Goal: Task Accomplishment & Management: Manage account settings

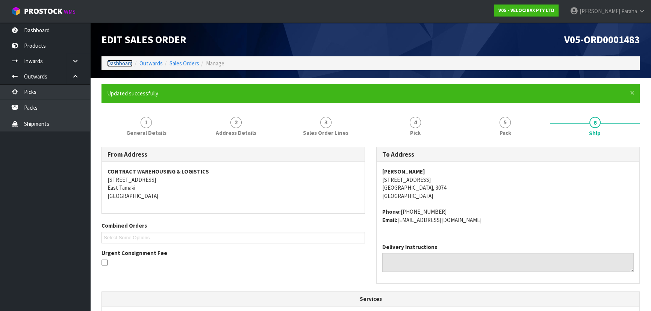
click at [113, 61] on link "Dashboard" at bounding box center [120, 63] width 26 height 7
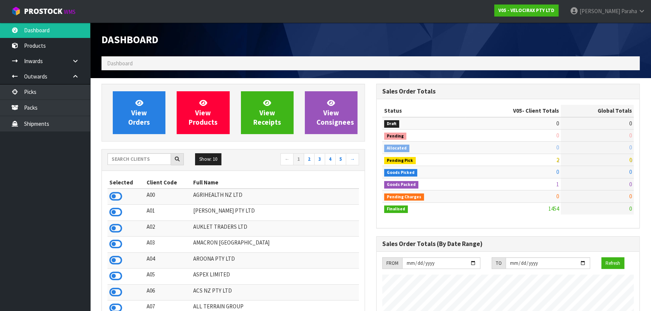
scroll to position [588, 274]
click at [141, 155] on input "text" at bounding box center [139, 159] width 64 height 12
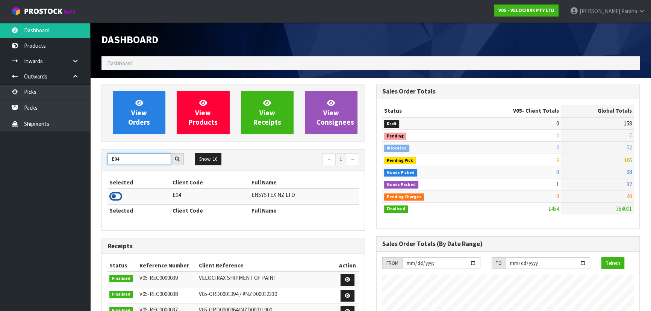
type input "E04"
click at [117, 198] on icon at bounding box center [115, 196] width 13 height 11
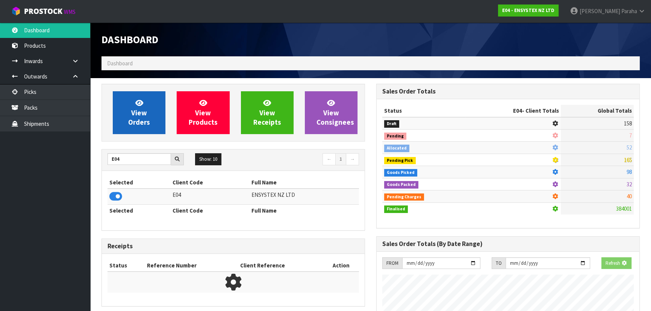
scroll to position [584, 274]
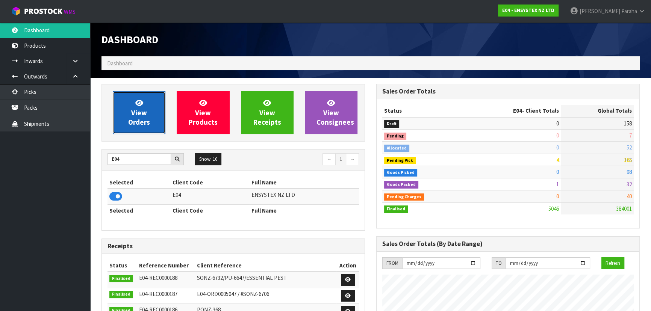
click at [130, 128] on link "View Orders" at bounding box center [139, 112] width 53 height 43
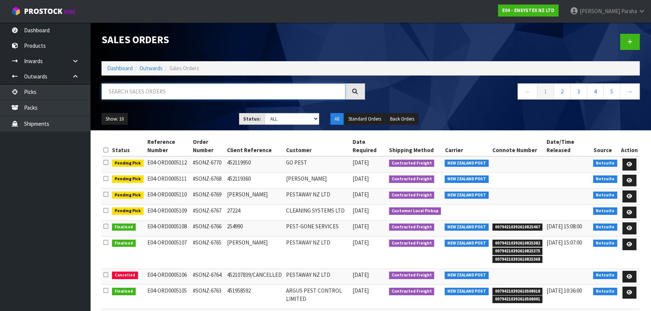
click at [127, 95] on input "text" at bounding box center [223, 91] width 244 height 16
click at [628, 210] on icon at bounding box center [630, 212] width 6 height 5
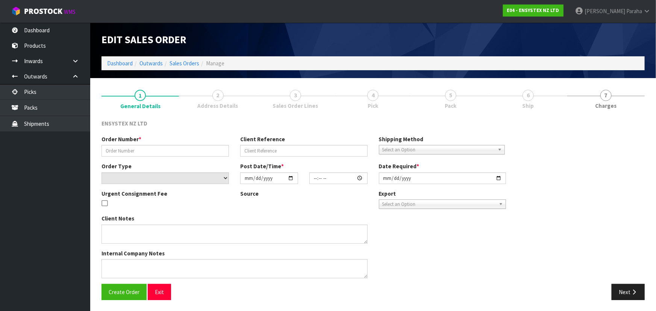
type input "#SONZ-6767"
type input "27224"
select select "number:0"
type input "[DATE]"
type input "14:15:15.000"
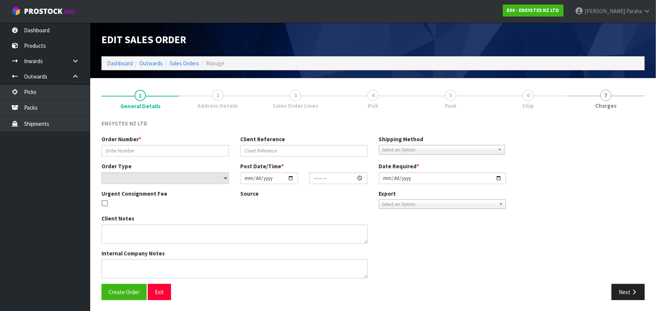
type input "[DATE]"
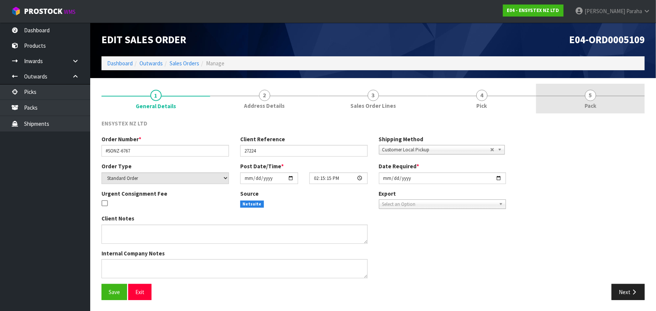
click at [581, 98] on link "5 Pack" at bounding box center [590, 99] width 109 height 30
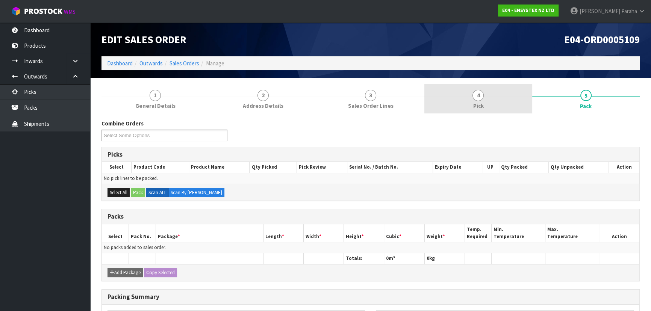
click at [467, 98] on link "4 Pick" at bounding box center [477, 99] width 107 height 30
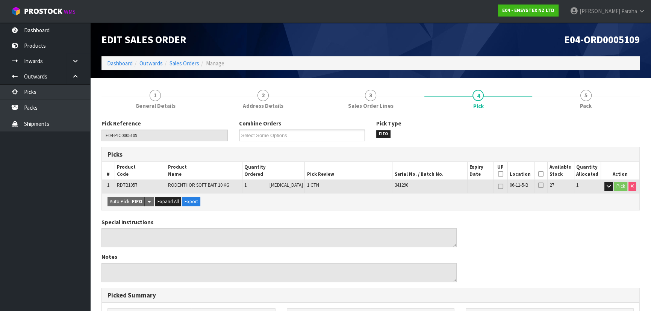
click at [538, 174] on icon at bounding box center [540, 174] width 5 height 0
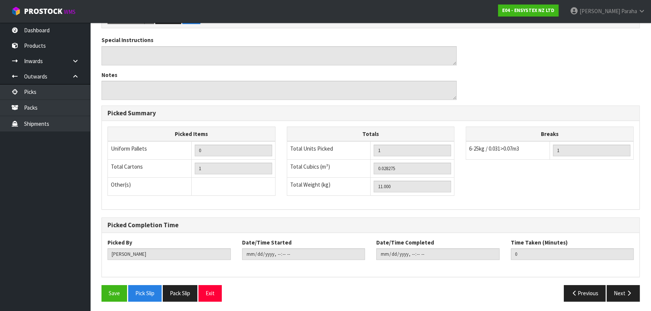
scroll to position [210, 0]
click at [105, 291] on button "Save" at bounding box center [114, 293] width 26 height 16
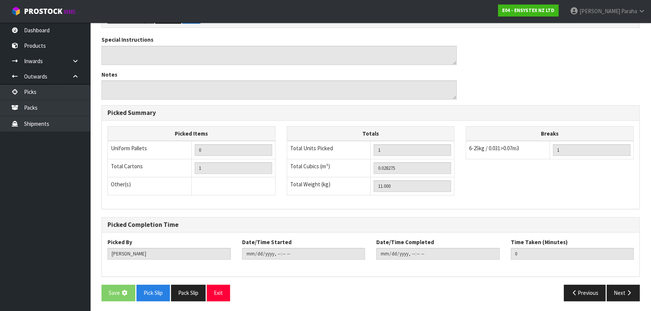
scroll to position [0, 0]
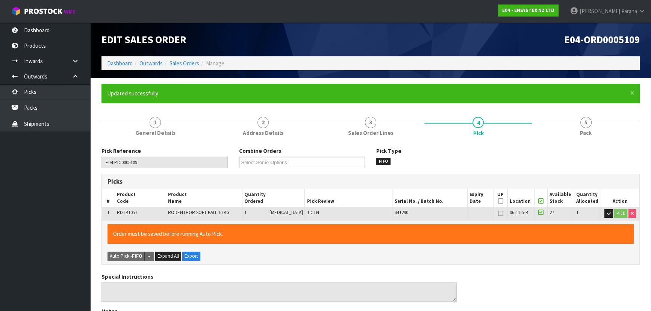
type input "[PERSON_NAME]"
type input "[DATE]T08:21:47"
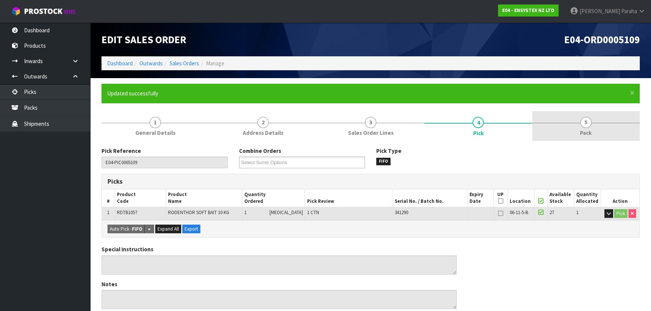
click at [586, 120] on span "5" at bounding box center [585, 122] width 11 height 11
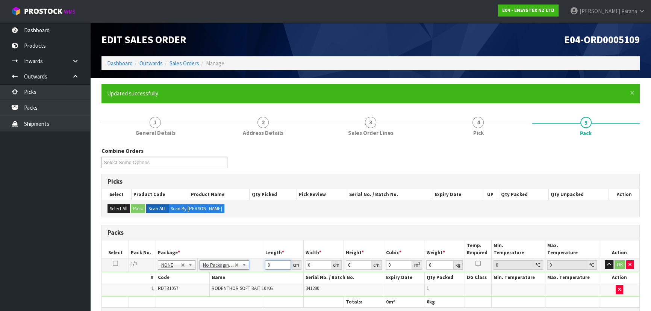
click at [271, 264] on input "0" at bounding box center [278, 264] width 26 height 9
type input "39"
type input "30"
type input "2"
type input "0.00234"
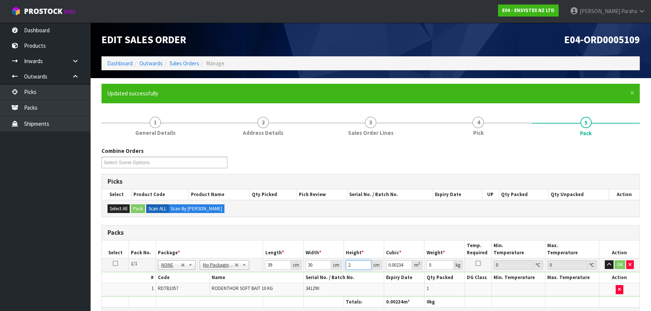
type input "26"
type input "0.03042"
type input "26"
type input "11"
click at [605, 260] on button "button" at bounding box center [609, 264] width 9 height 9
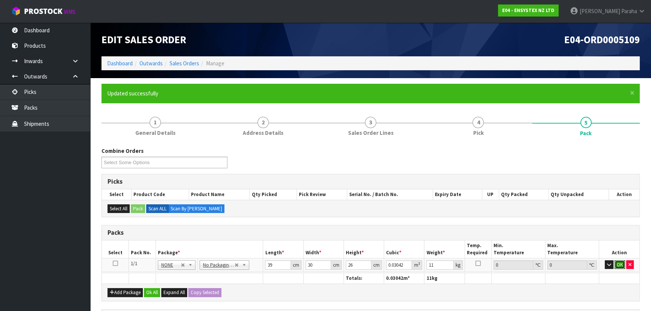
click button "OK" at bounding box center [620, 264] width 11 height 9
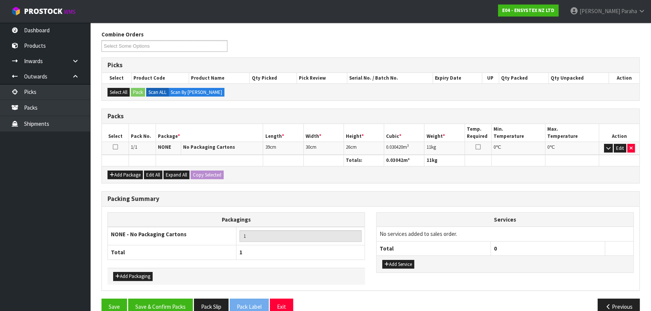
scroll to position [130, 0]
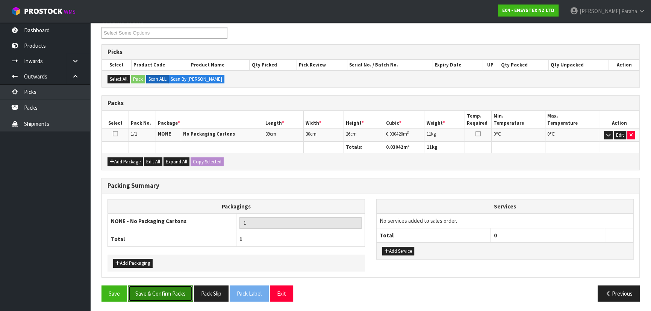
click at [172, 296] on button "Save & Confirm Packs" at bounding box center [160, 294] width 65 height 16
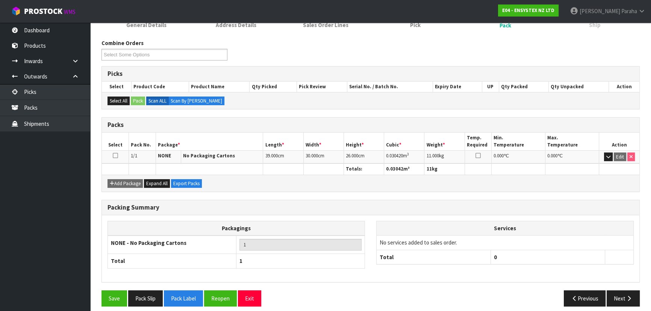
scroll to position [113, 0]
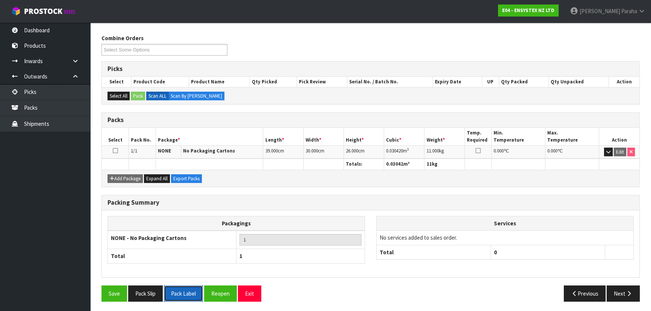
click at [177, 294] on button "Pack Label" at bounding box center [183, 294] width 39 height 16
click at [154, 295] on button "Pack Slip" at bounding box center [145, 294] width 35 height 16
click at [631, 292] on icon "button" at bounding box center [628, 294] width 7 height 6
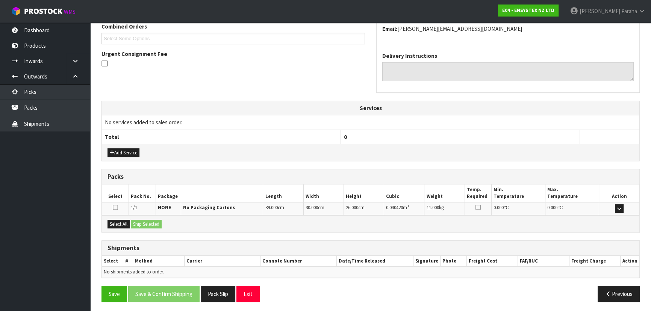
scroll to position [200, 0]
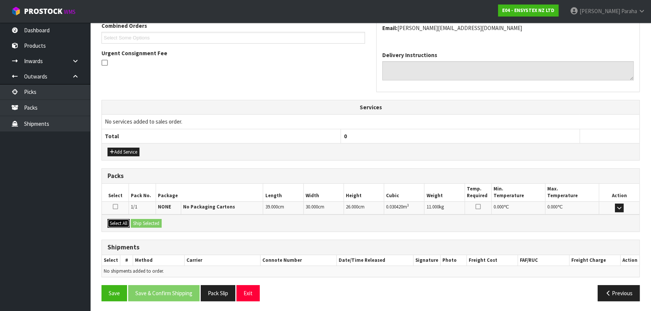
drag, startPoint x: 118, startPoint y: 222, endPoint x: 132, endPoint y: 222, distance: 13.2
click at [120, 222] on button "Select All" at bounding box center [118, 223] width 22 height 9
click at [149, 223] on button "Ship Selected" at bounding box center [146, 223] width 31 height 9
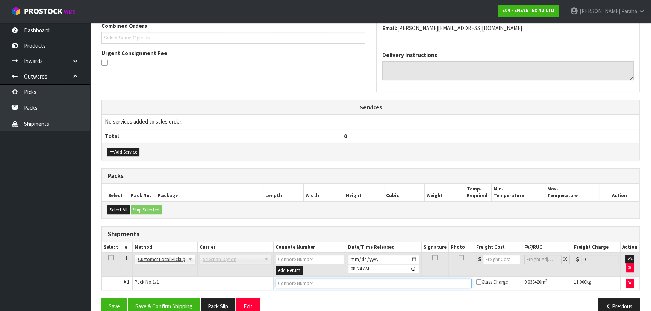
click at [297, 282] on input "text" at bounding box center [373, 283] width 197 height 9
type input "CUSTOMER COLLECTED"
click at [173, 309] on button "Save & Confirm Shipping" at bounding box center [163, 306] width 71 height 16
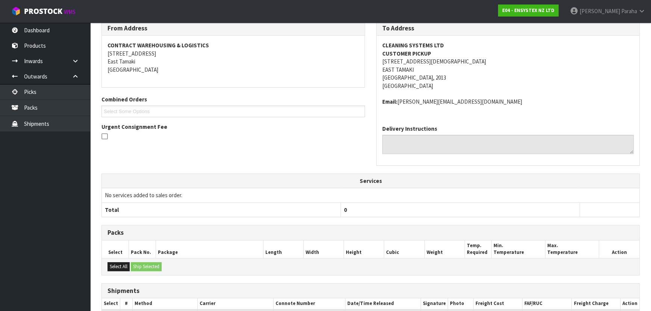
scroll to position [0, 0]
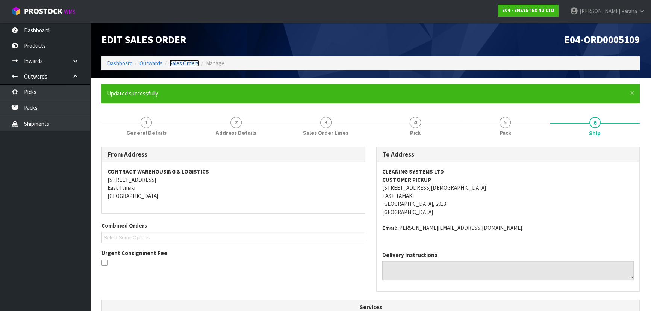
click at [181, 64] on link "Sales Orders" at bounding box center [185, 63] width 30 height 7
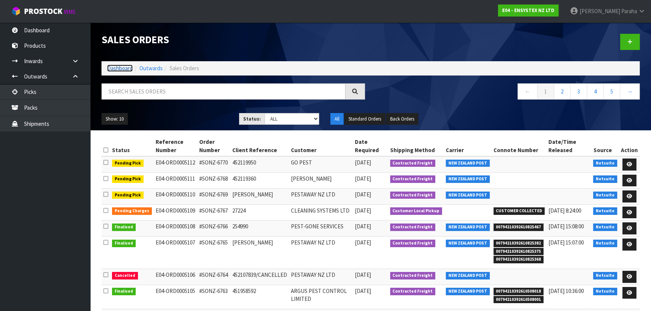
click at [128, 67] on link "Dashboard" at bounding box center [120, 68] width 26 height 7
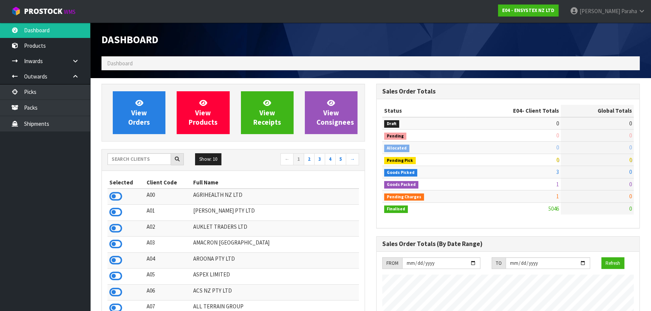
scroll to position [584, 274]
click at [138, 159] on input "text" at bounding box center [139, 159] width 64 height 12
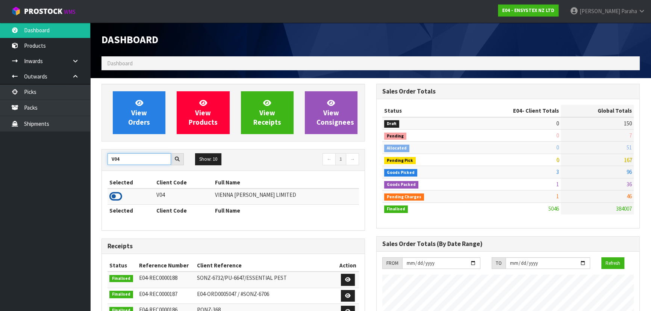
type input "V04"
click at [118, 197] on icon at bounding box center [115, 196] width 13 height 11
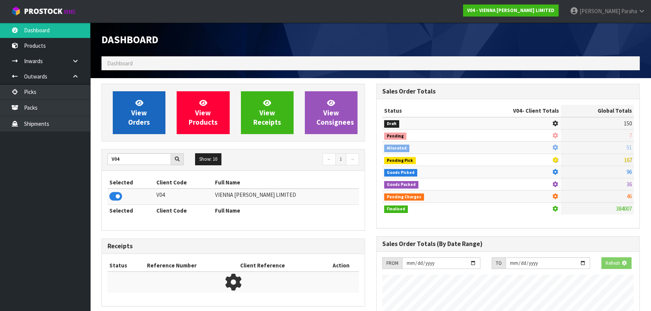
scroll to position [375378, 375571]
click at [135, 126] on span "View Orders" at bounding box center [139, 112] width 22 height 28
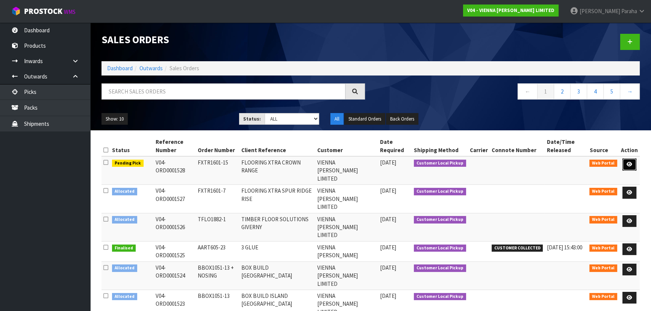
click at [627, 164] on icon at bounding box center [630, 164] width 6 height 5
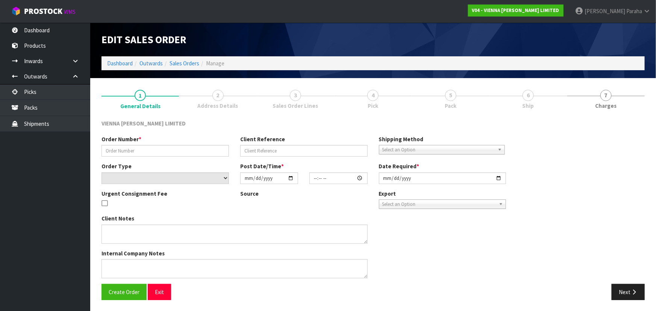
type input "FXTR1601-15"
type input "FLOORING XTRA CROWN RANGE"
select select "number:0"
type input "[DATE]"
type input "10:55:00.000"
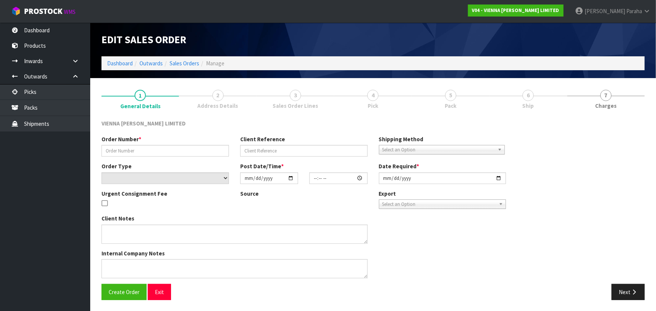
type input "[DATE]"
type textarea "FLOORING XTRA CROWN RANGE"
type textarea "THESE TWO ORDERS ARE BEING COLLECTED [DATE] AFTER 10AM BY [PERSON_NAME]."
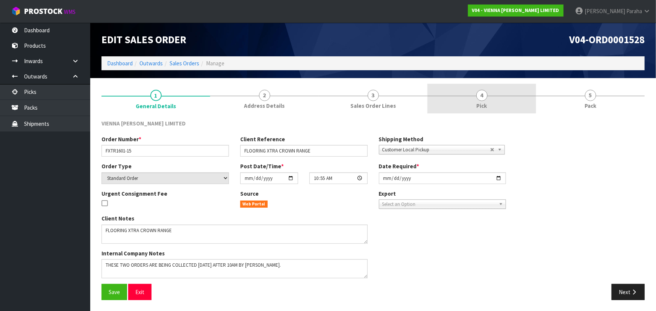
click at [484, 98] on span "4" at bounding box center [481, 95] width 11 height 11
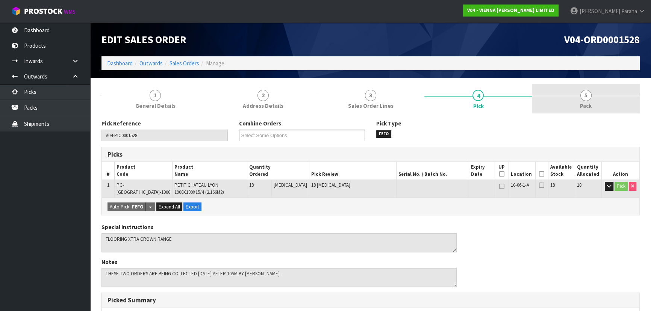
click at [578, 96] on div at bounding box center [585, 96] width 107 height 0
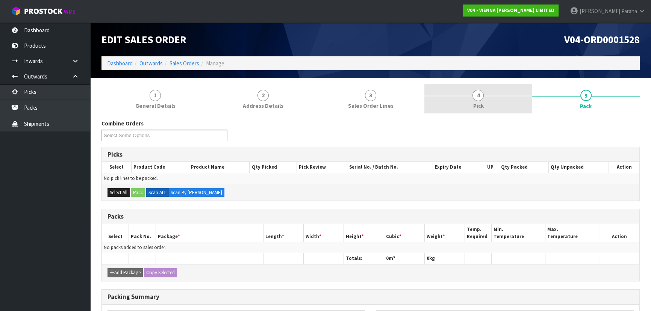
click at [481, 94] on span "4" at bounding box center [477, 95] width 11 height 11
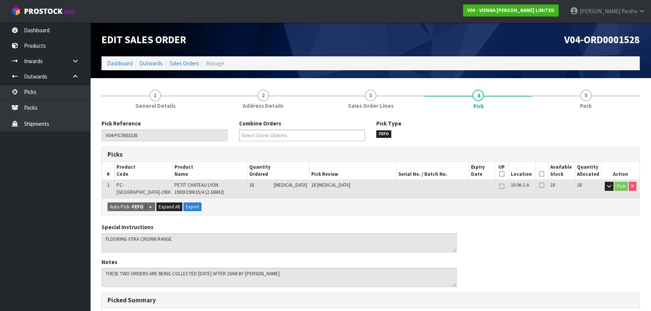
click at [539, 174] on icon at bounding box center [541, 174] width 5 height 0
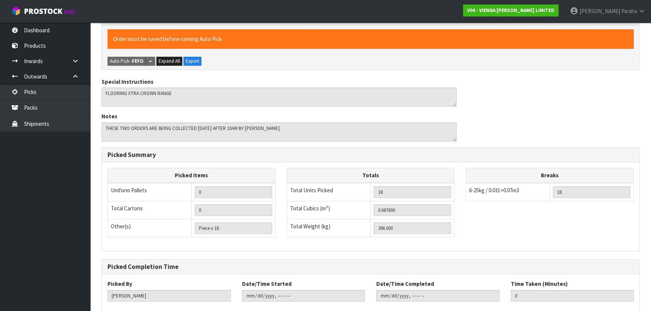
scroll to position [215, 0]
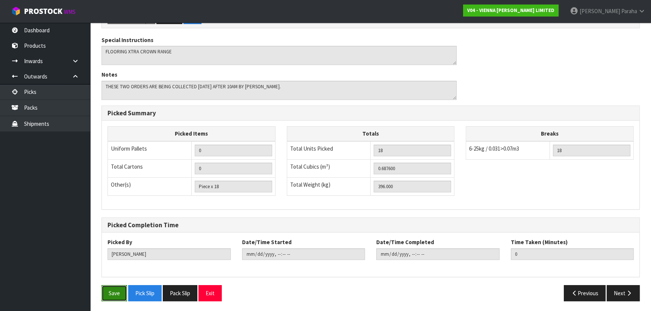
click at [109, 295] on button "Save" at bounding box center [114, 293] width 26 height 16
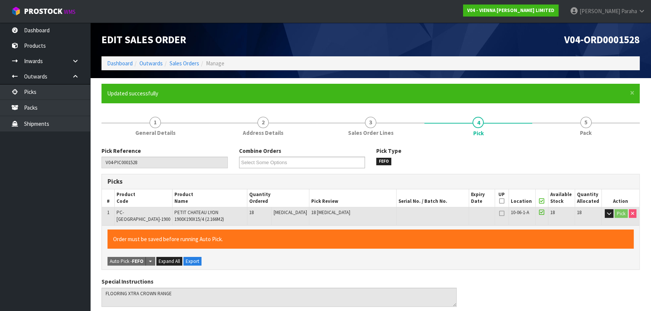
type input "[PERSON_NAME]"
type input "[DATE]T09:10:39"
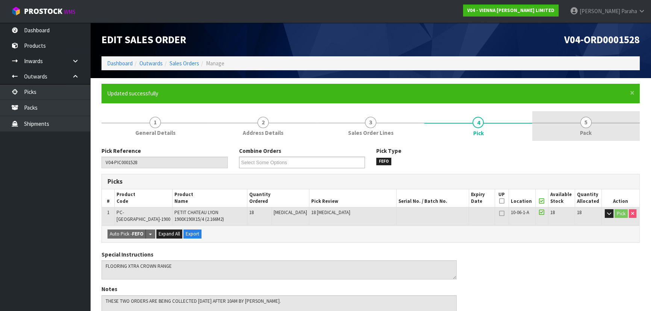
click at [590, 128] on link "5 Pack" at bounding box center [585, 126] width 107 height 30
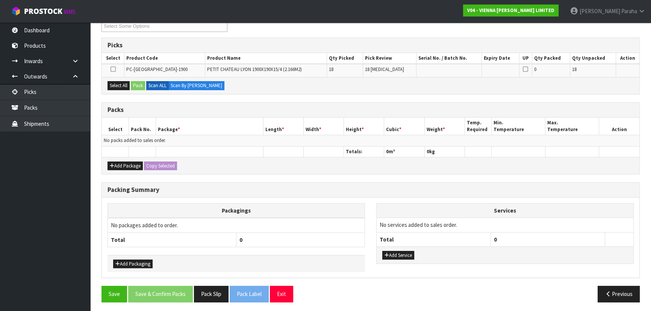
scroll to position [102, 0]
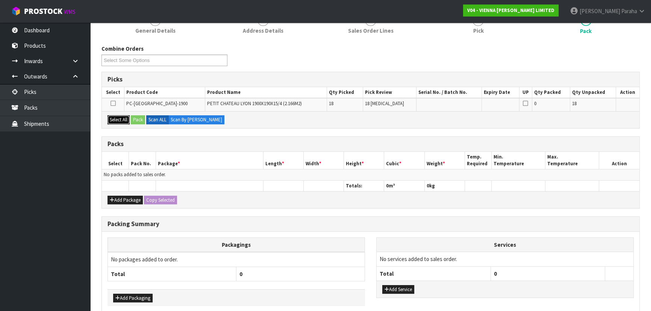
click at [121, 117] on button "Select All" at bounding box center [118, 119] width 22 height 9
click at [135, 118] on button "Pack" at bounding box center [138, 119] width 14 height 9
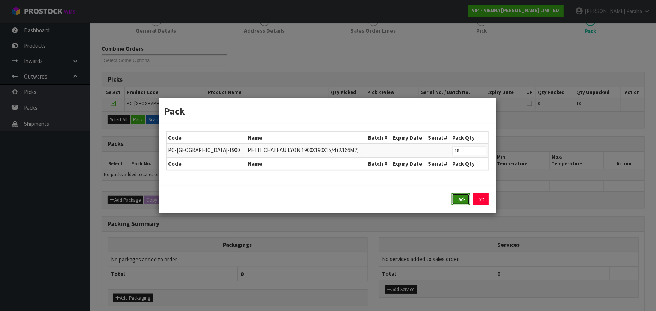
click at [468, 201] on button "Pack" at bounding box center [461, 200] width 18 height 12
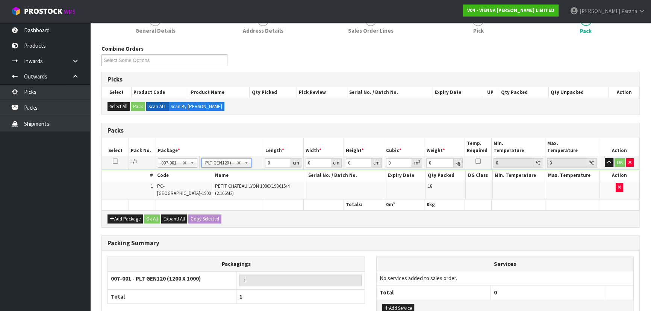
type input "120"
type input "100"
type input "396"
click at [280, 164] on input "120" at bounding box center [278, 162] width 26 height 9
type input "1"
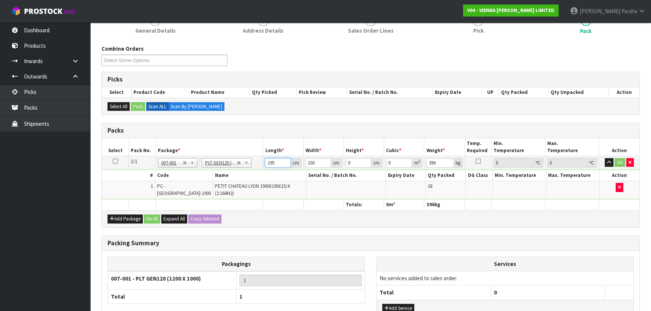
type input "195"
type input "66"
type input "5"
type input "0.06435"
type input "54"
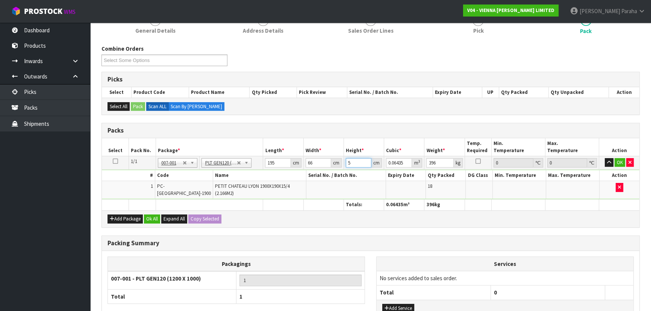
type input "0.69498"
type input "54"
type input "417"
click at [153, 216] on button "Ok All" at bounding box center [152, 219] width 16 height 9
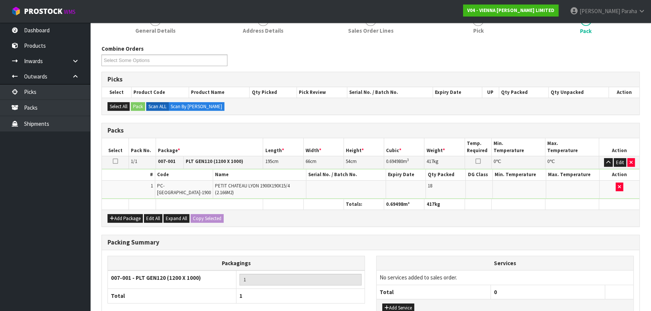
scroll to position [159, 0]
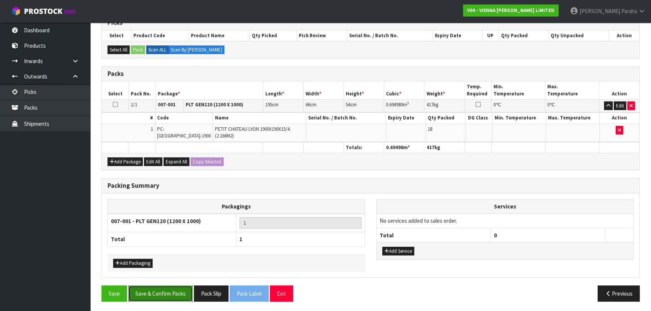
click at [158, 295] on button "Save & Confirm Packs" at bounding box center [160, 294] width 65 height 16
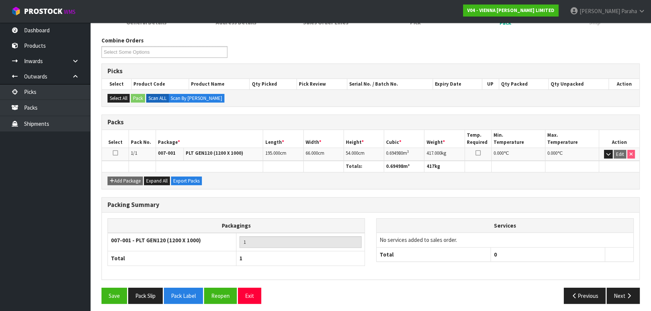
scroll to position [113, 0]
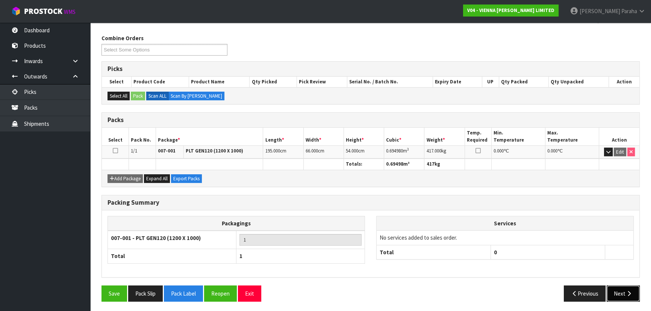
click at [633, 293] on button "Next" at bounding box center [623, 294] width 33 height 16
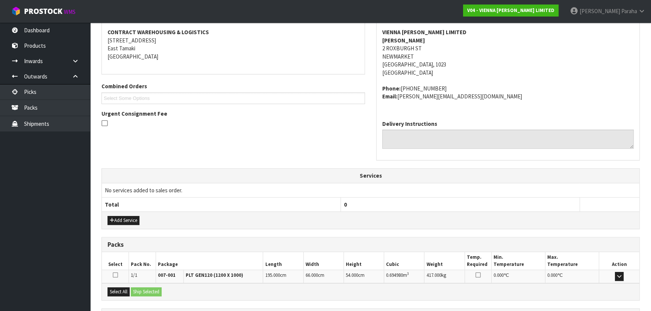
scroll to position [208, 0]
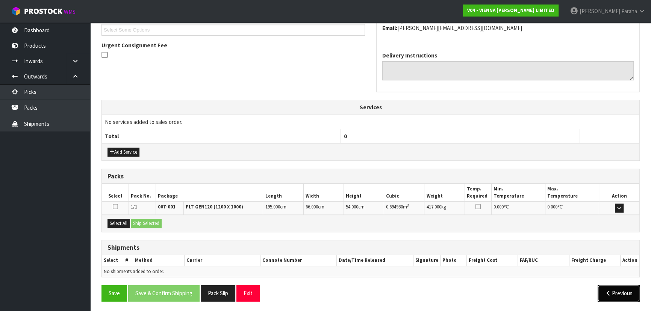
click at [613, 289] on button "Previous" at bounding box center [619, 293] width 42 height 16
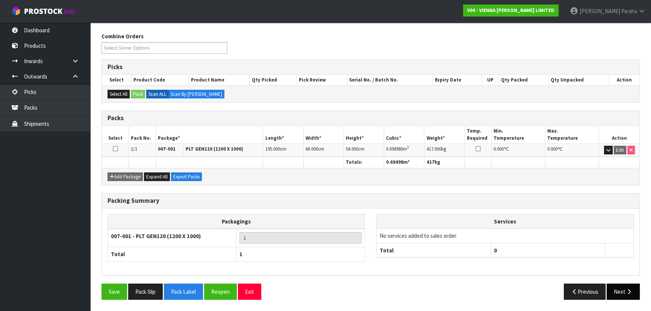
scroll to position [113, 0]
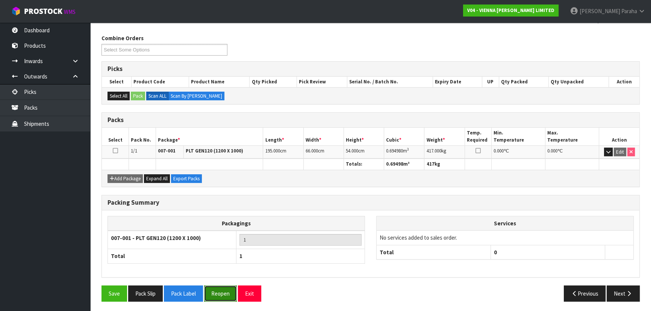
click at [221, 294] on button "Reopen" at bounding box center [220, 294] width 33 height 16
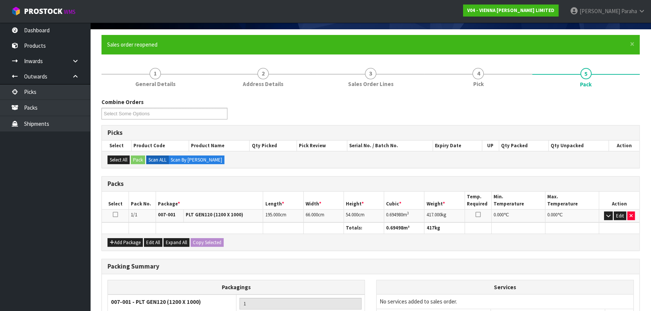
scroll to position [130, 0]
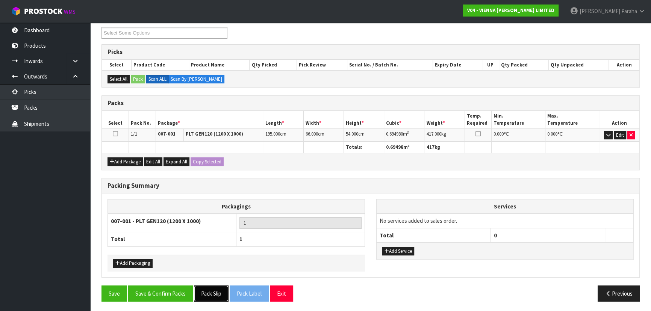
click at [210, 291] on button "Pack Slip" at bounding box center [211, 294] width 35 height 16
click at [403, 251] on button "Add Service" at bounding box center [398, 251] width 32 height 9
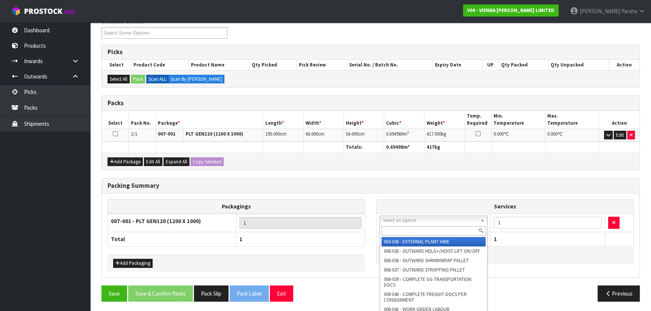
click at [411, 234] on input "text" at bounding box center [433, 230] width 104 height 9
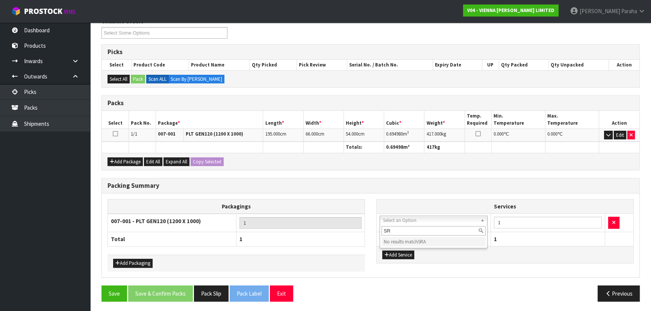
type input "S"
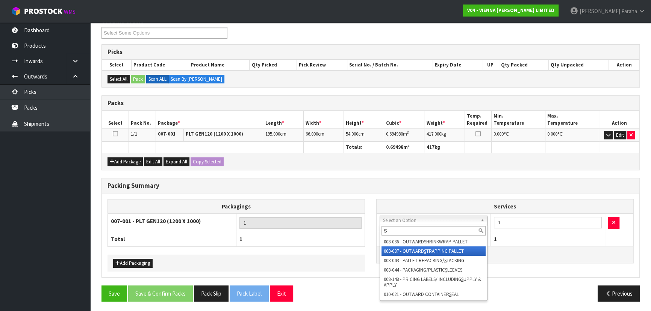
type input "S"
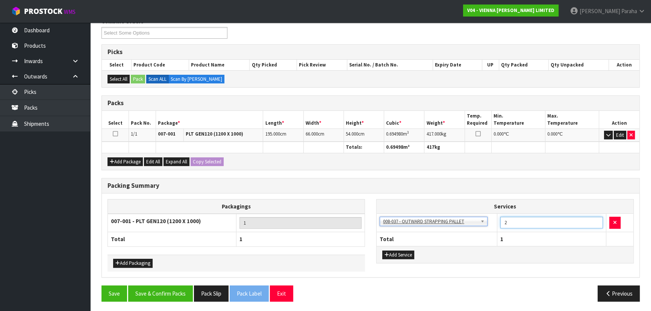
type input "2"
click at [594, 219] on input "2" at bounding box center [551, 223] width 103 height 12
click at [407, 251] on button "Add Service" at bounding box center [398, 255] width 32 height 9
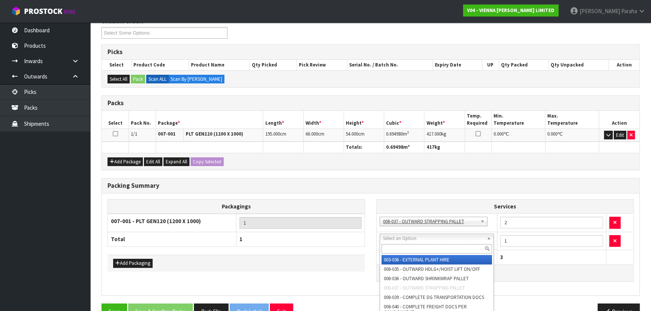
click at [413, 247] on input "text" at bounding box center [436, 248] width 110 height 9
type input "LABEL"
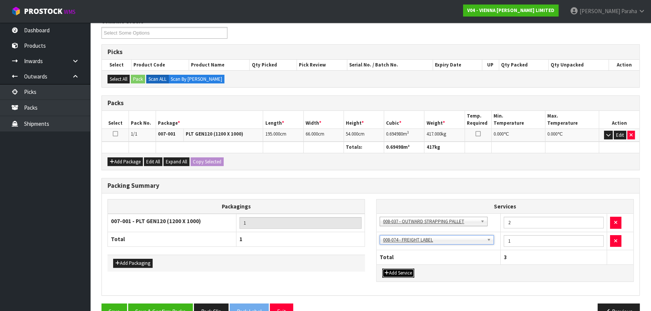
click at [402, 273] on button "Add Service" at bounding box center [398, 273] width 32 height 9
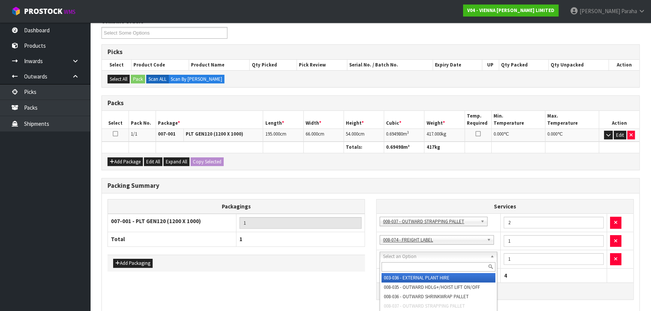
click at [410, 267] on input "text" at bounding box center [438, 266] width 114 height 9
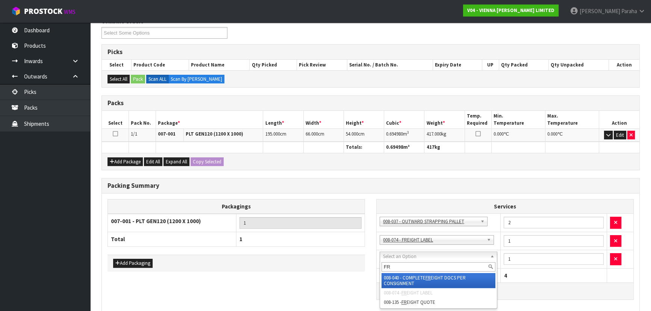
type input "F"
type input "FREI"
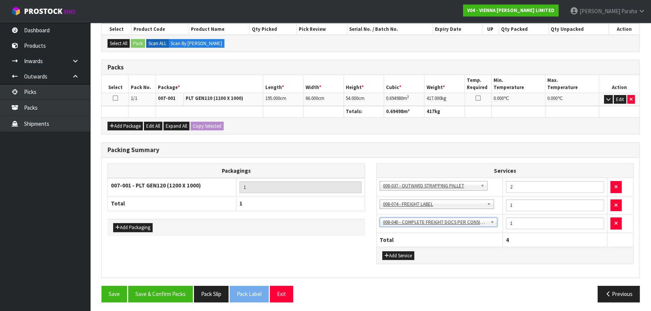
scroll to position [165, 0]
click at [182, 292] on button "Save & Confirm Packs" at bounding box center [160, 294] width 65 height 16
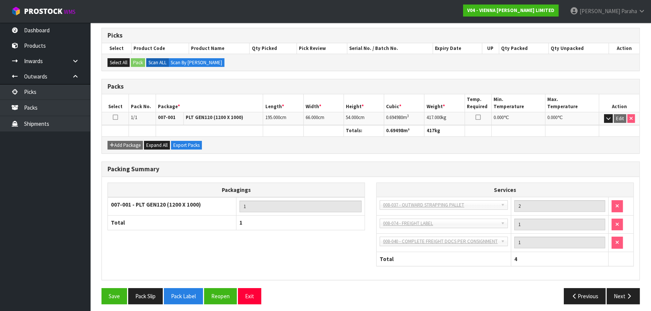
scroll to position [149, 0]
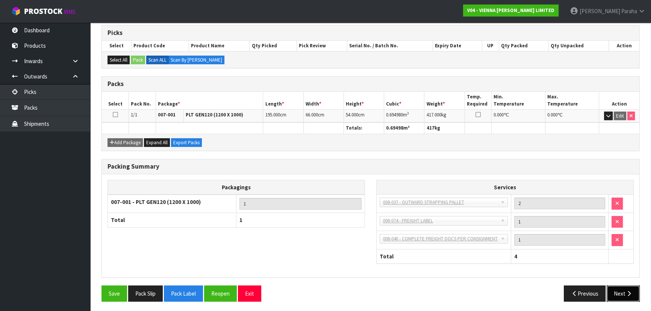
click at [634, 292] on button "Next" at bounding box center [623, 294] width 33 height 16
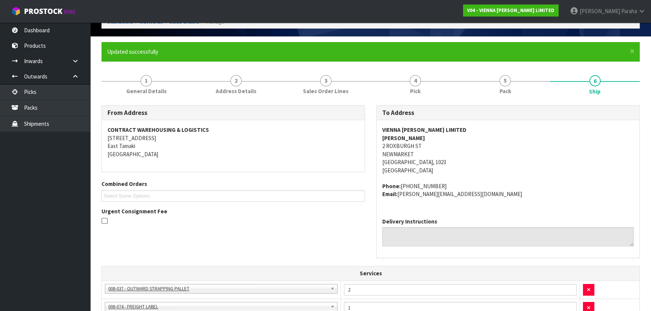
scroll to position [0, 0]
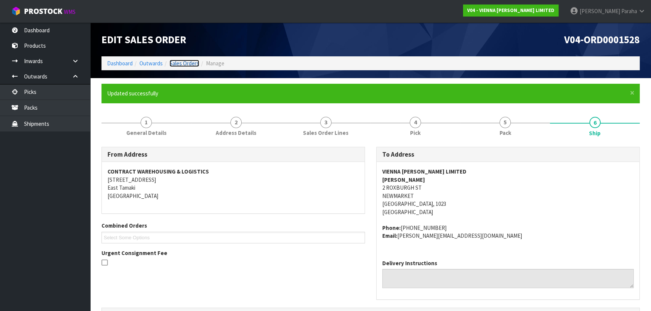
click at [188, 61] on link "Sales Orders" at bounding box center [185, 63] width 30 height 7
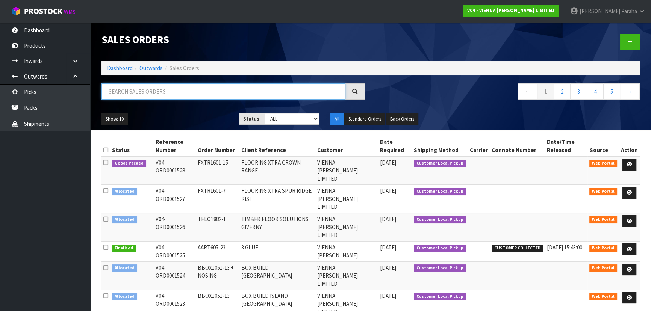
click at [169, 94] on input "text" at bounding box center [223, 91] width 244 height 16
click at [170, 92] on input "text" at bounding box center [223, 91] width 244 height 16
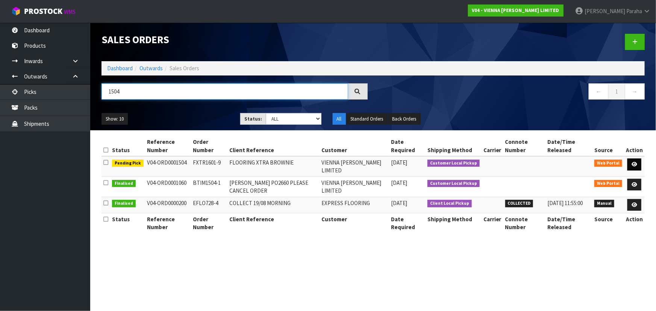
type input "1504"
click at [635, 167] on link at bounding box center [634, 165] width 14 height 12
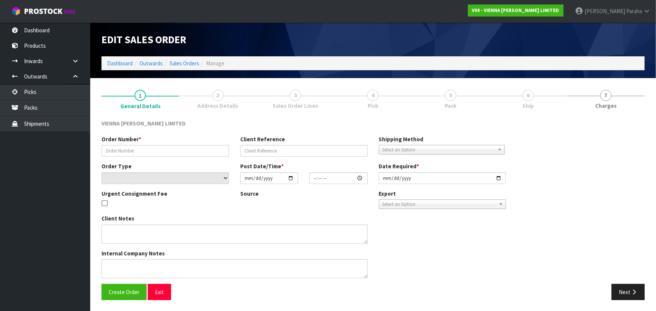
type input "FXTR1601-9"
type input "FLOORING XTRA BROWNIE"
select select "number:0"
type input "[DATE]"
type input "12:03:00.000"
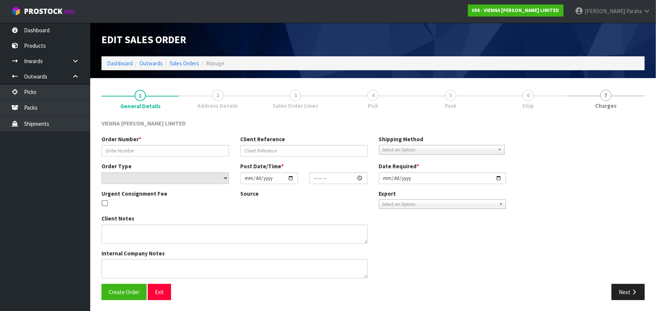
type input "[DATE]"
type textarea "FLOORING XTRA BROWNIE"
type textarea "THESE TWO ORDERS ARE BEING COLLECTED [DATE] AFTER 10AM BY [PERSON_NAME]."
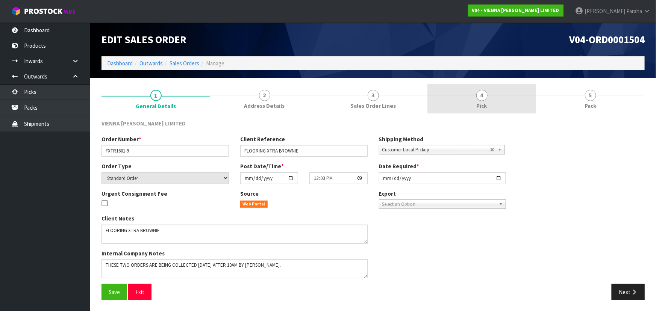
click at [481, 94] on span "4" at bounding box center [481, 95] width 11 height 11
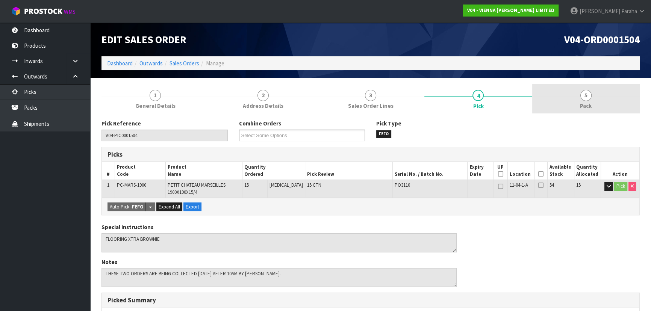
click at [587, 101] on link "5 Pack" at bounding box center [585, 99] width 107 height 30
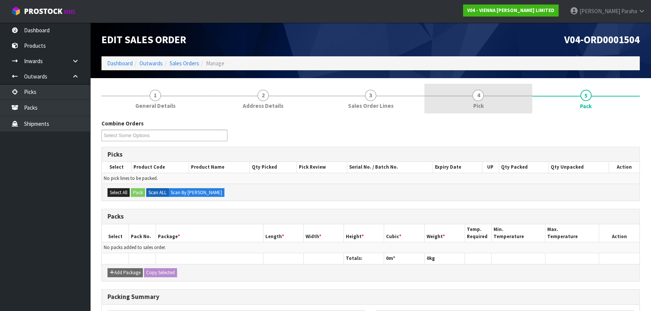
click at [479, 98] on span "4" at bounding box center [477, 95] width 11 height 11
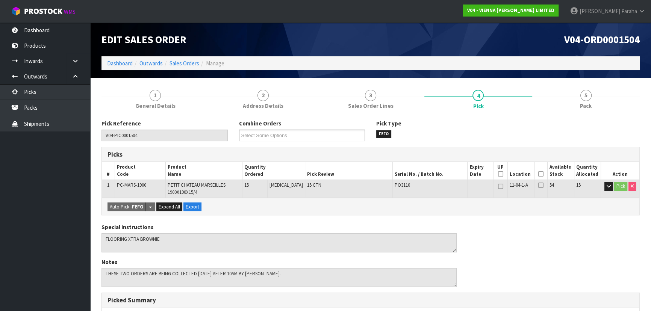
click at [538, 174] on icon at bounding box center [540, 174] width 5 height 0
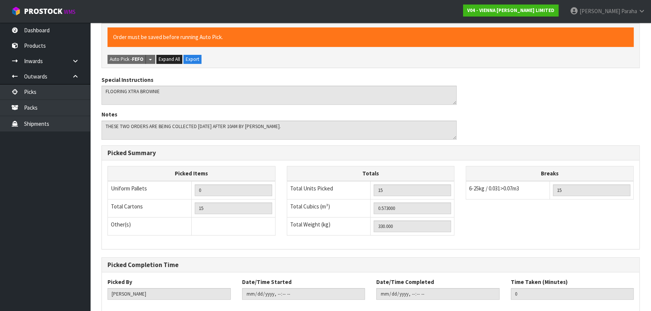
scroll to position [215, 0]
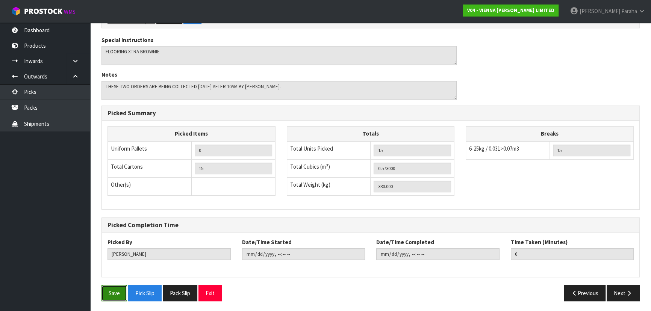
click at [112, 289] on button "Save" at bounding box center [114, 293] width 26 height 16
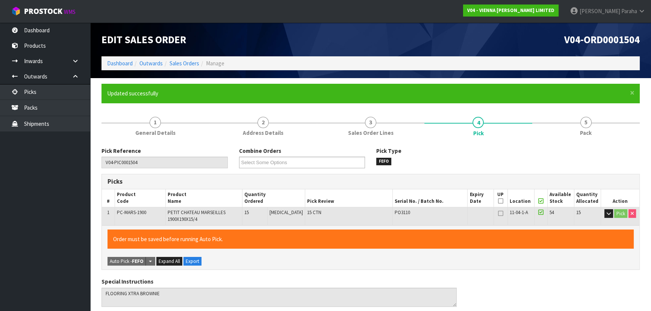
type input "[PERSON_NAME]"
type input "[DATE]T09:22:39"
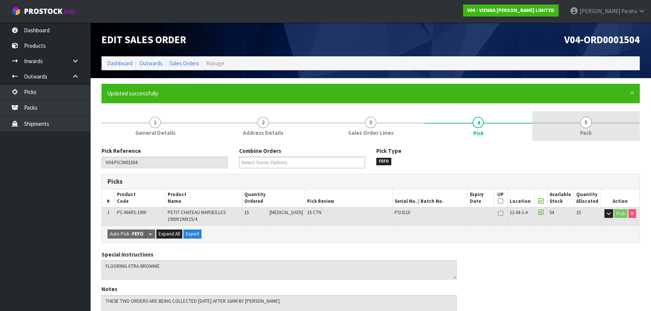
click at [583, 127] on span "5" at bounding box center [585, 122] width 11 height 11
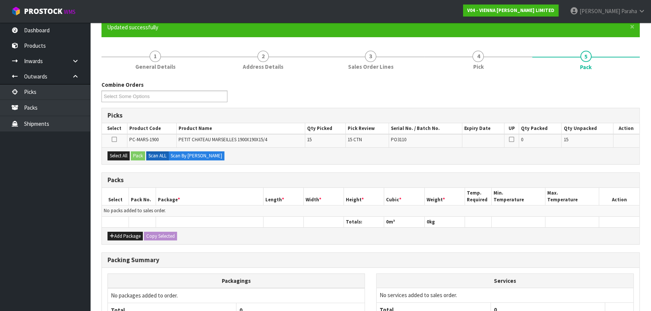
scroll to position [68, 0]
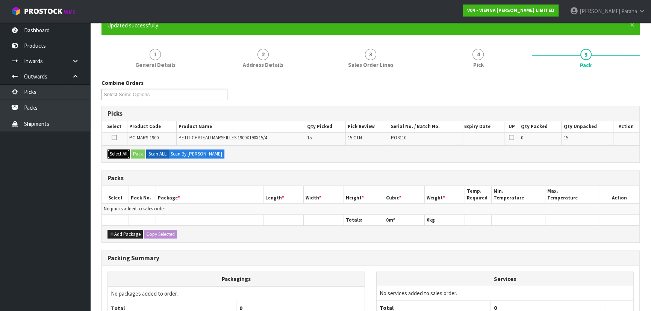
drag, startPoint x: 117, startPoint y: 152, endPoint x: 125, endPoint y: 151, distance: 7.9
click at [117, 151] on button "Select All" at bounding box center [118, 154] width 22 height 9
click at [137, 151] on button "Pack" at bounding box center [138, 154] width 14 height 9
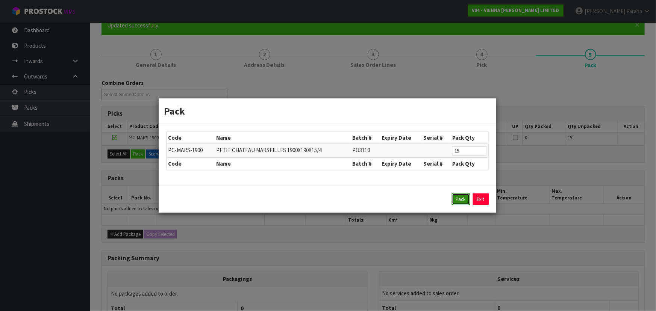
click at [454, 197] on button "Pack" at bounding box center [461, 200] width 18 height 12
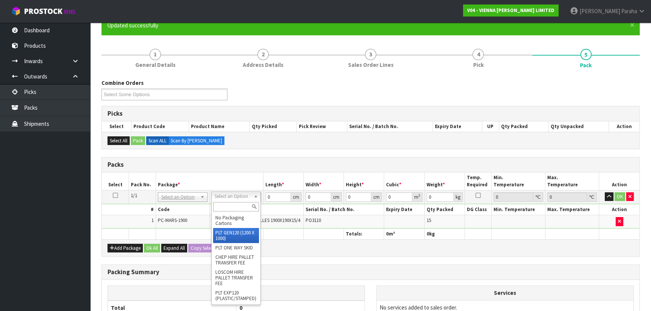
type input "120"
type input "100"
type input "330"
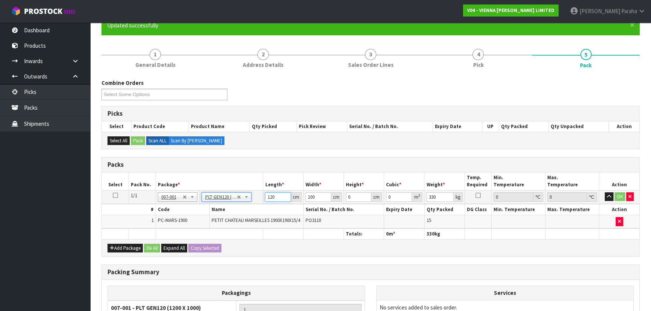
click at [277, 195] on input "120" at bounding box center [278, 196] width 26 height 9
type input "195"
type input "124"
type input "4"
type input "0.09672"
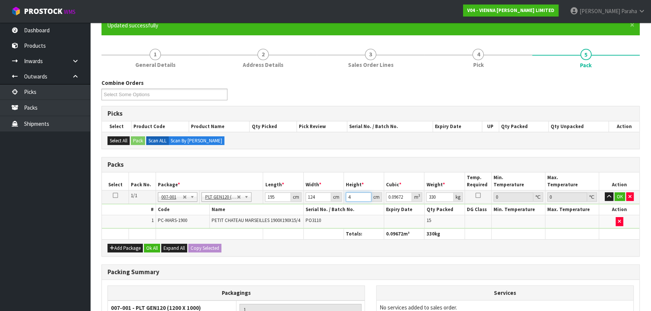
type input "41"
type input "0.99138"
type input "41"
type input "359"
click at [605, 192] on button "button" at bounding box center [609, 196] width 9 height 9
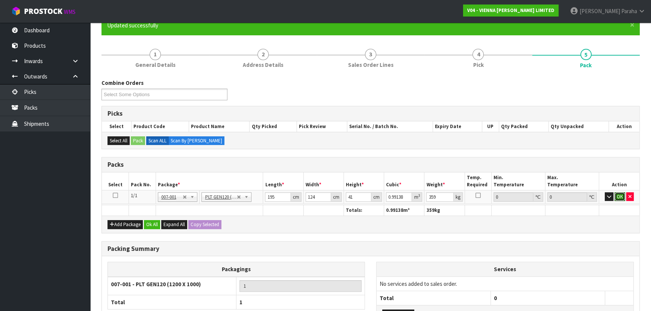
click button "OK" at bounding box center [620, 196] width 11 height 9
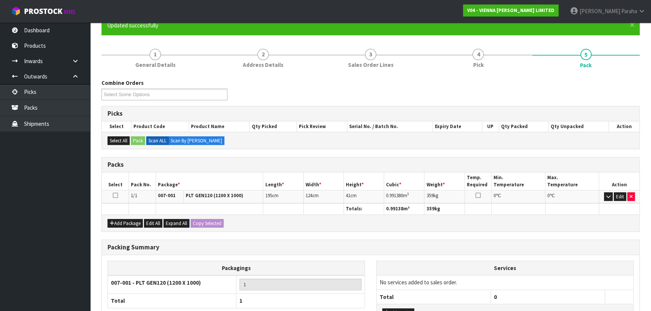
scroll to position [130, 0]
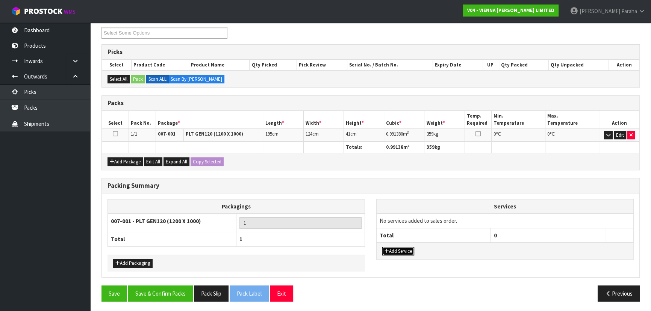
click at [399, 248] on button "Add Service" at bounding box center [398, 251] width 32 height 9
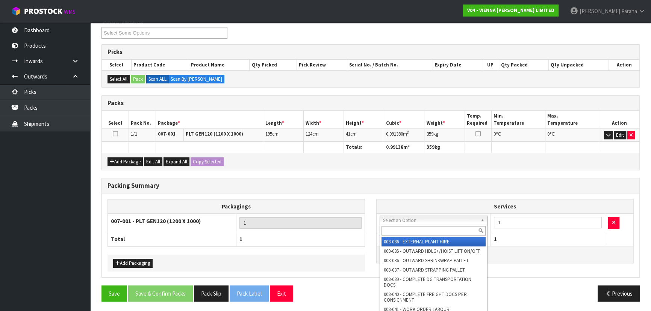
click at [397, 232] on input "text" at bounding box center [433, 230] width 104 height 9
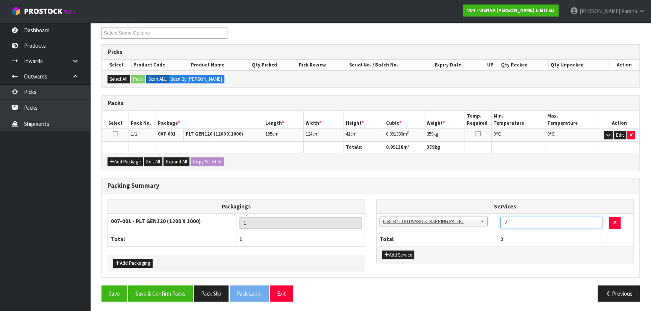
type input "2"
click at [595, 219] on input "2" at bounding box center [551, 223] width 103 height 12
click at [400, 254] on button "Add Service" at bounding box center [398, 255] width 32 height 9
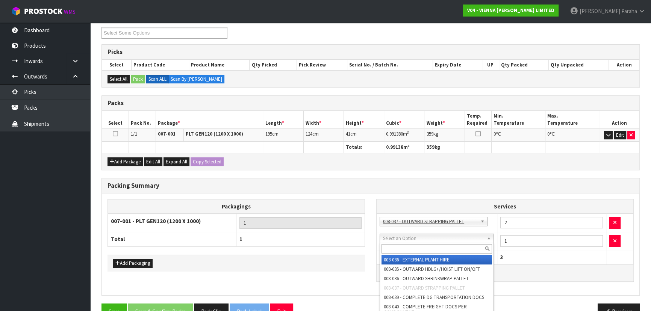
click at [400, 248] on input "text" at bounding box center [436, 248] width 110 height 9
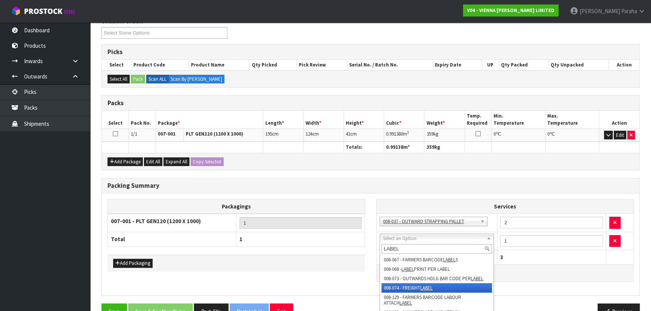
type input "LABEL"
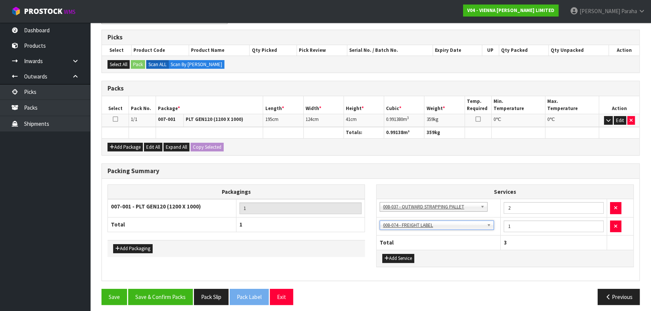
scroll to position [147, 0]
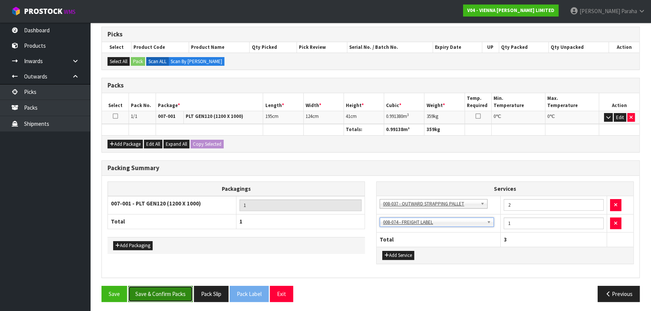
click at [165, 294] on button "Save & Confirm Packs" at bounding box center [160, 294] width 65 height 16
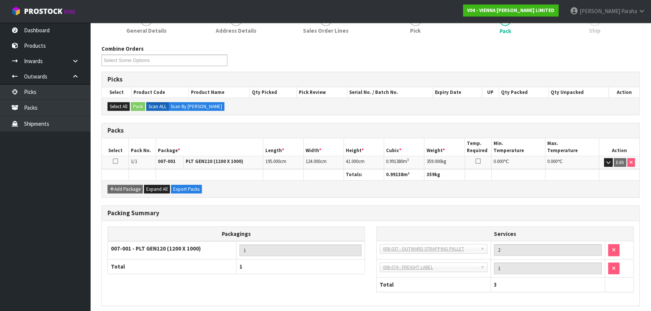
scroll to position [131, 0]
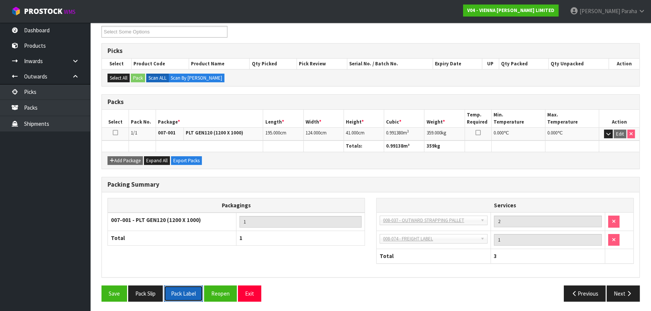
click at [191, 293] on button "Pack Label" at bounding box center [183, 294] width 39 height 16
click at [141, 295] on button "Pack Slip" at bounding box center [145, 294] width 35 height 16
click at [628, 294] on icon "button" at bounding box center [628, 294] width 7 height 6
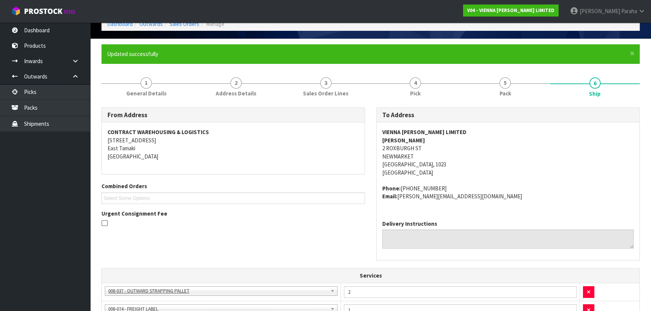
scroll to position [0, 0]
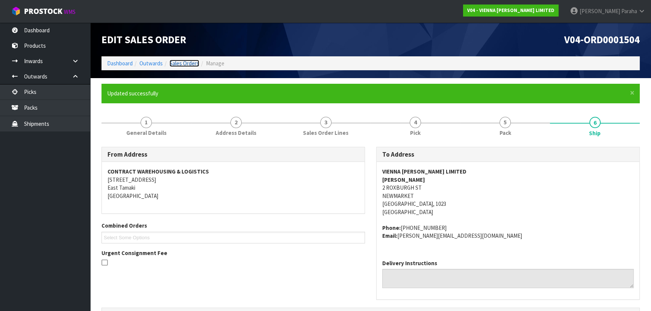
click at [183, 64] on link "Sales Orders" at bounding box center [185, 63] width 30 height 7
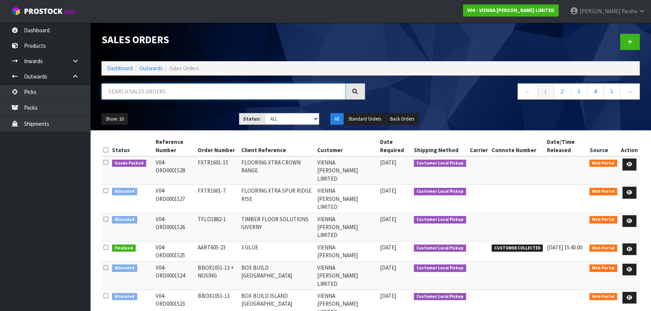
click at [169, 87] on input "text" at bounding box center [223, 91] width 244 height 16
type input "V"
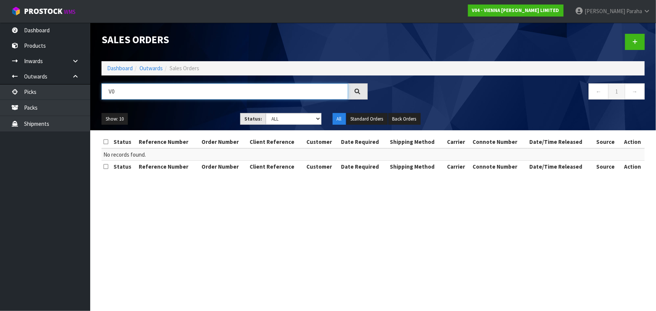
type input "V"
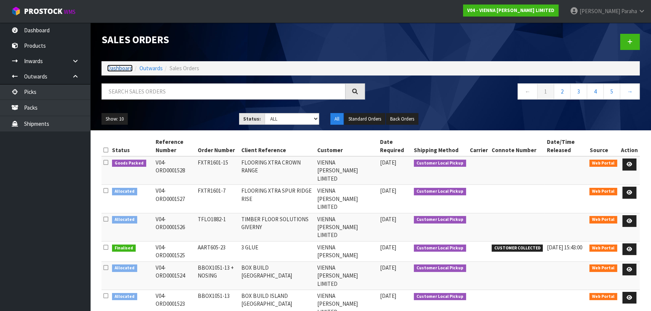
click at [125, 69] on link "Dashboard" at bounding box center [120, 68] width 26 height 7
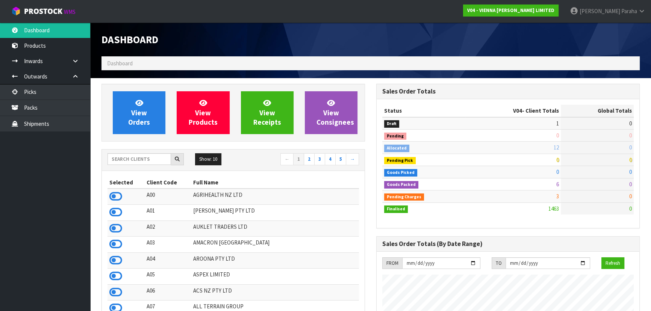
scroll to position [572, 274]
click at [151, 162] on input "text" at bounding box center [139, 159] width 64 height 12
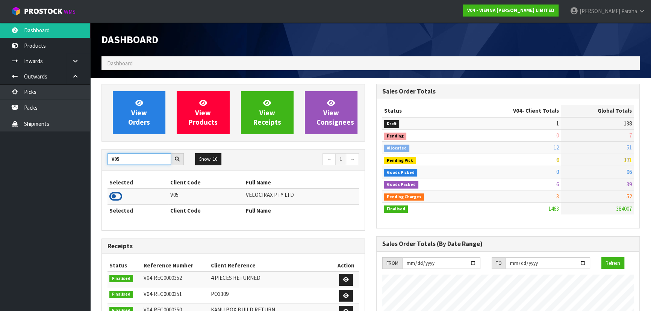
type input "V05"
click at [117, 195] on icon at bounding box center [115, 196] width 13 height 11
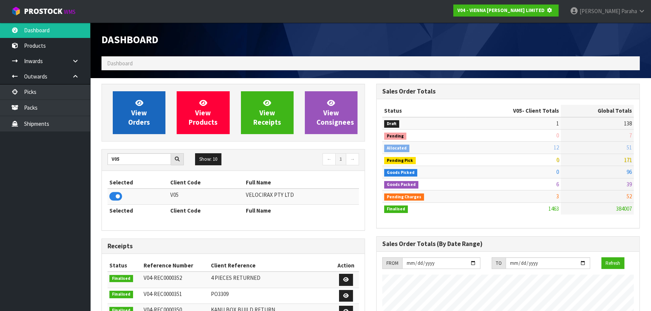
scroll to position [468, 274]
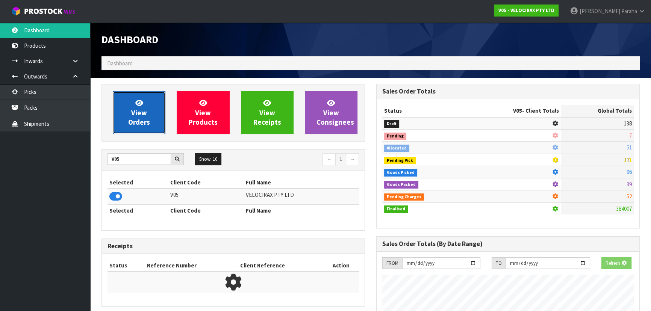
click at [148, 106] on link "View Orders" at bounding box center [139, 112] width 53 height 43
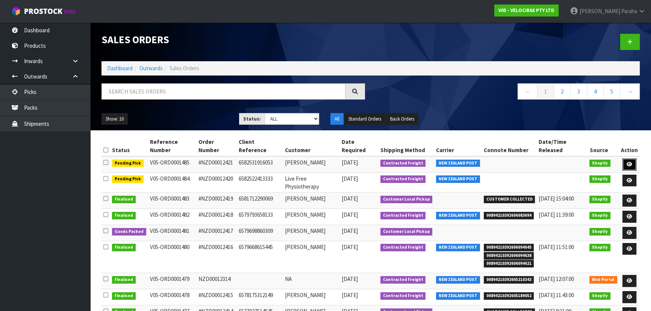
click at [634, 159] on link at bounding box center [629, 165] width 14 height 12
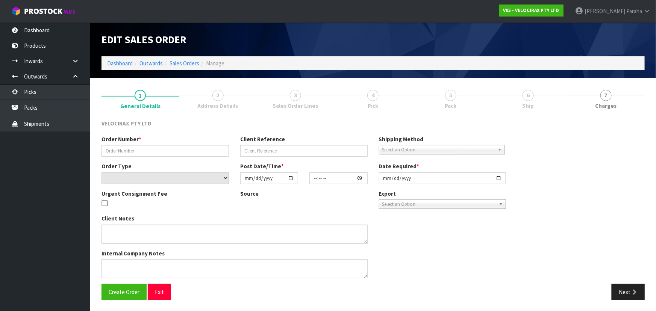
type input "#NZD00012421"
type input "6582531916053"
select select "number:0"
type input "[DATE]"
type input "21:16:57.000"
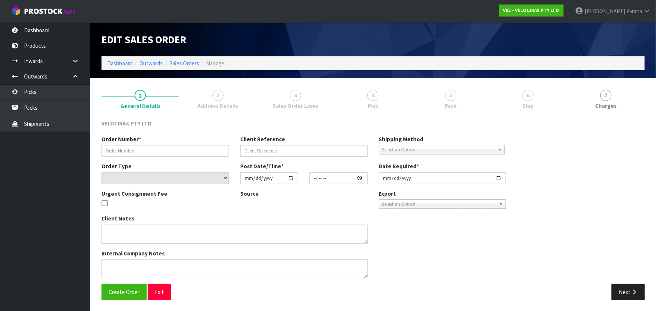
type input "[DATE]"
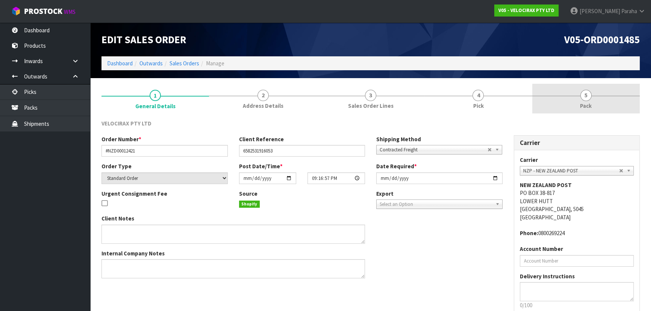
click at [585, 99] on span "5" at bounding box center [585, 95] width 11 height 11
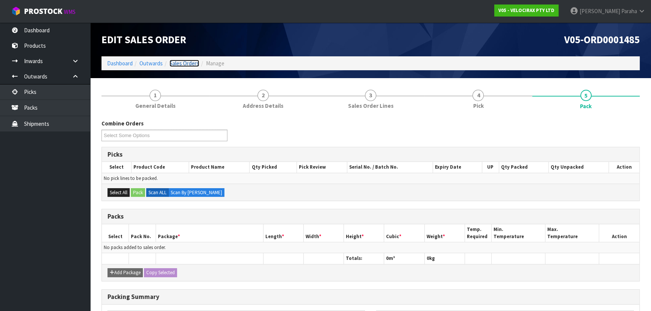
click at [192, 64] on link "Sales Orders" at bounding box center [185, 63] width 30 height 7
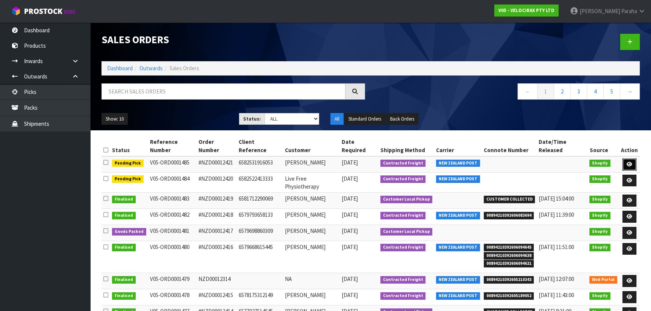
click at [628, 162] on icon at bounding box center [630, 164] width 6 height 5
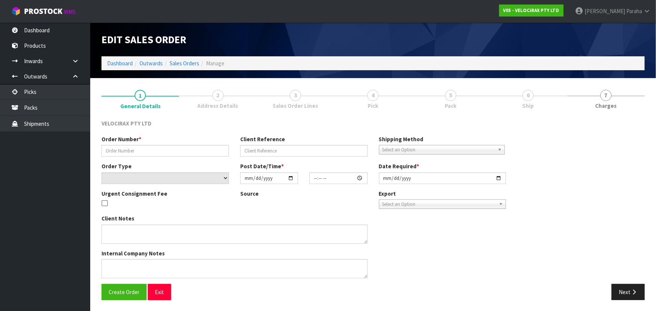
type input "#NZD00012421"
type input "6582531916053"
select select "number:0"
type input "[DATE]"
type input "21:16:57.000"
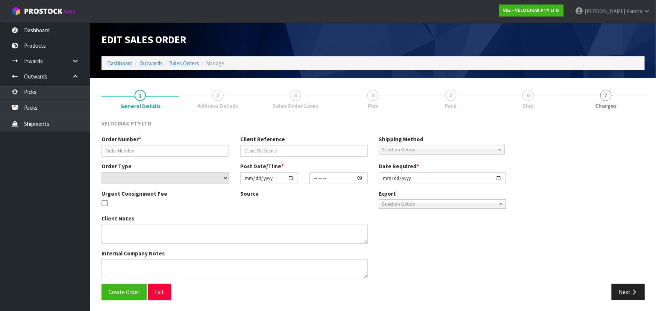
type input "[DATE]"
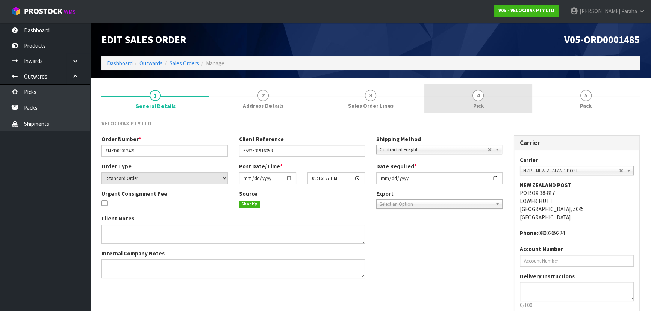
click at [486, 98] on link "4 Pick" at bounding box center [477, 99] width 107 height 30
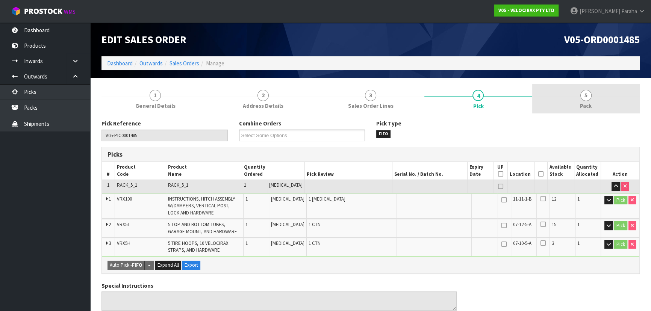
click at [587, 96] on span "5" at bounding box center [585, 95] width 11 height 11
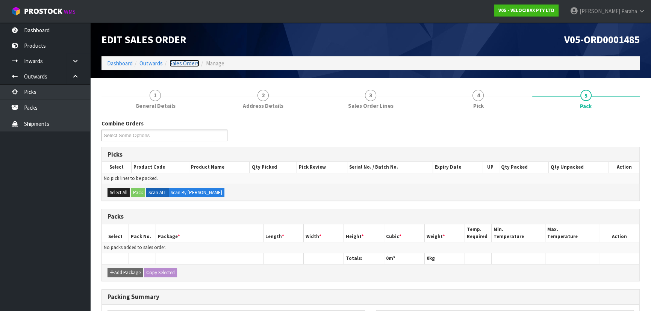
click at [194, 64] on link "Sales Orders" at bounding box center [185, 63] width 30 height 7
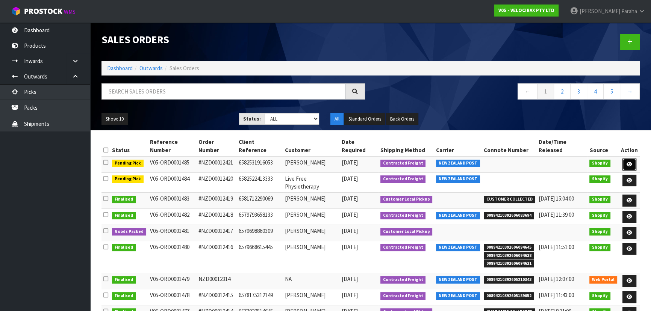
click at [630, 162] on icon at bounding box center [630, 164] width 6 height 5
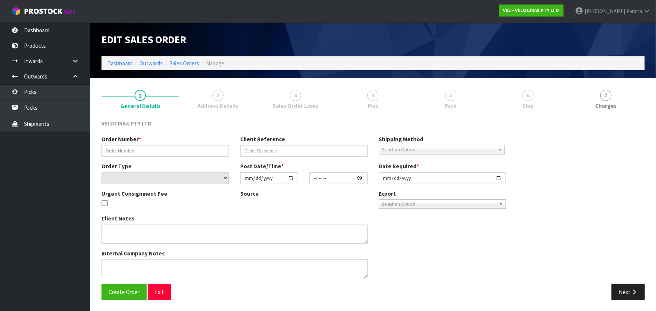
type input "#NZD00012421"
type input "6582531916053"
select select "number:0"
type input "[DATE]"
type input "21:16:57.000"
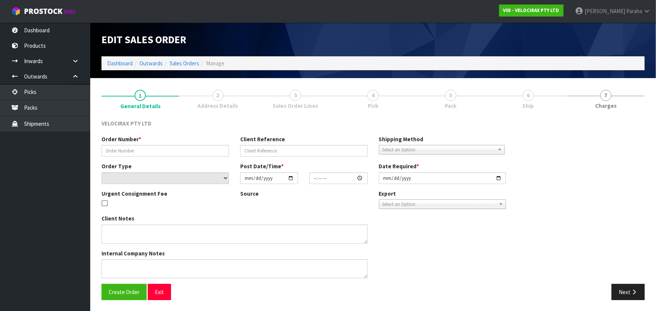
type input "[DATE]"
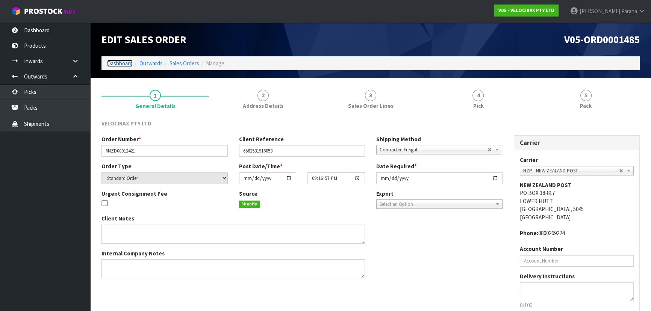
click at [118, 62] on link "Dashboard" at bounding box center [120, 63] width 26 height 7
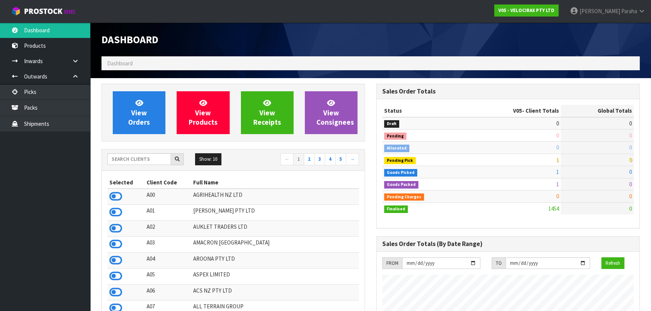
scroll to position [588, 274]
click at [139, 160] on input "text" at bounding box center [139, 159] width 64 height 12
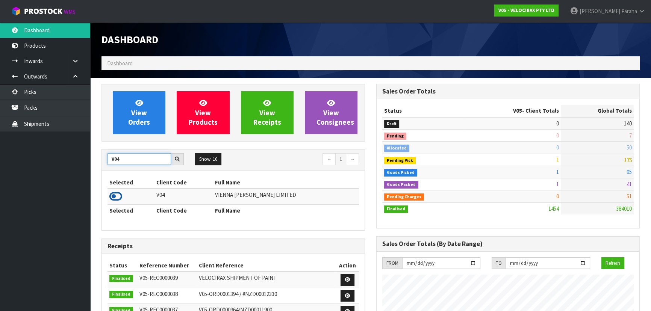
type input "V04"
click at [118, 200] on icon at bounding box center [115, 196] width 13 height 11
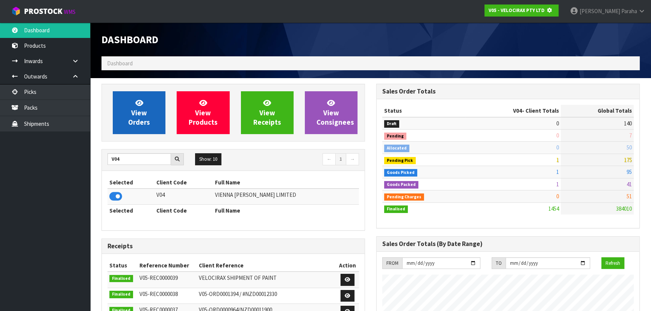
scroll to position [468, 274]
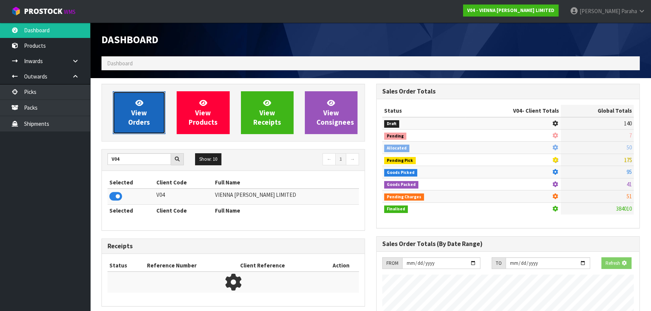
click at [119, 107] on link "View Orders" at bounding box center [139, 112] width 53 height 43
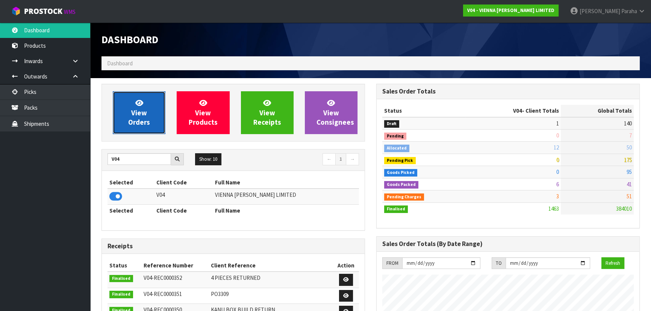
scroll to position [572, 274]
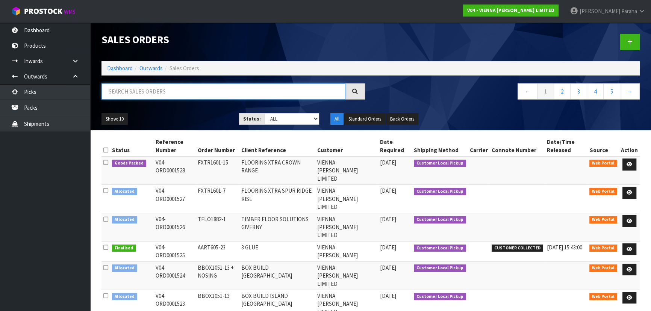
click at [131, 94] on input "text" at bounding box center [223, 91] width 244 height 16
click at [633, 163] on link at bounding box center [629, 165] width 14 height 12
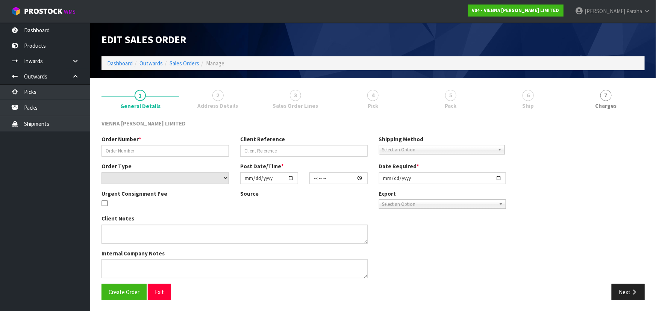
type input "FXTR1601-15"
type input "FLOORING XTRA CROWN RANGE"
select select "number:0"
type input "[DATE]"
type input "10:55:00.000"
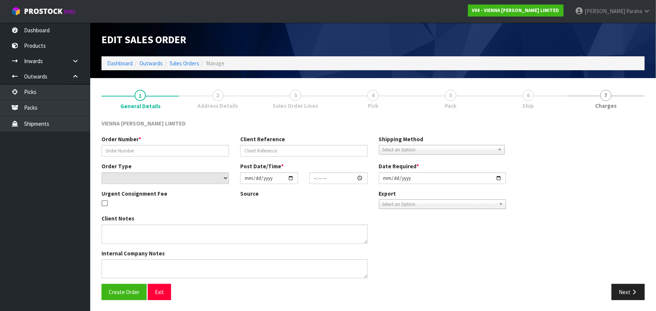
type input "[DATE]"
type textarea "FLOORING XTRA CROWN RANGE"
type textarea "THESE TWO ORDERS ARE BEING COLLECTED [DATE] AFTER 10AM BY [PERSON_NAME]."
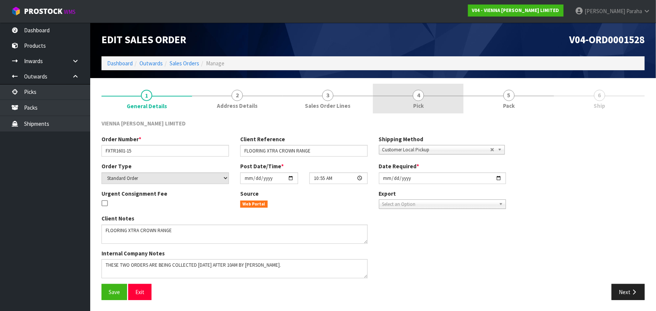
drag, startPoint x: 514, startPoint y: 100, endPoint x: 459, endPoint y: 93, distance: 55.6
click at [514, 100] on link "5 Pack" at bounding box center [508, 99] width 91 height 30
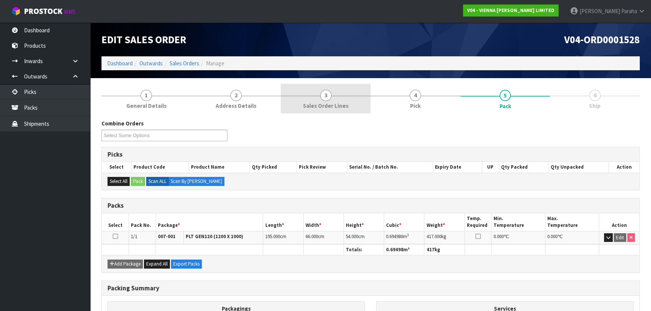
scroll to position [122, 0]
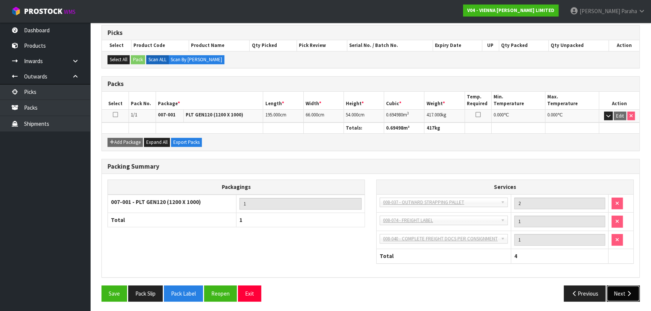
click at [628, 291] on icon "button" at bounding box center [628, 294] width 7 height 6
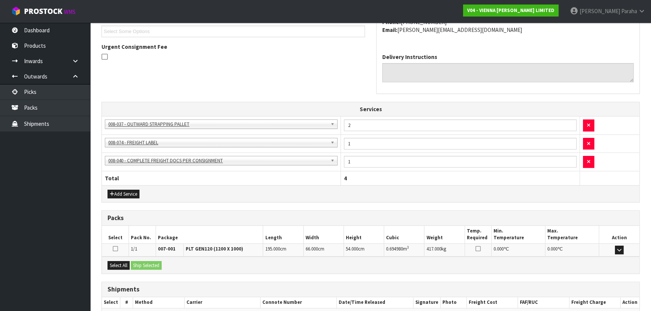
scroll to position [221, 0]
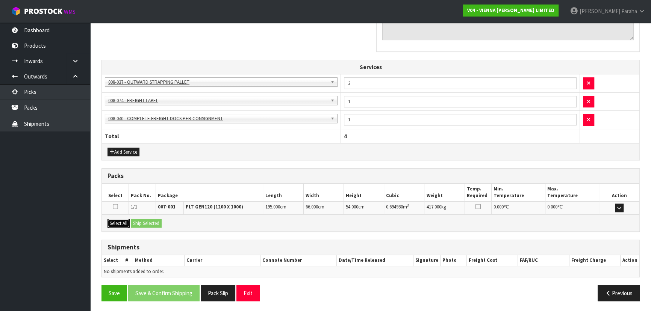
click at [120, 223] on button "Select All" at bounding box center [118, 223] width 22 height 9
click at [154, 226] on button "Ship Selected" at bounding box center [146, 223] width 31 height 9
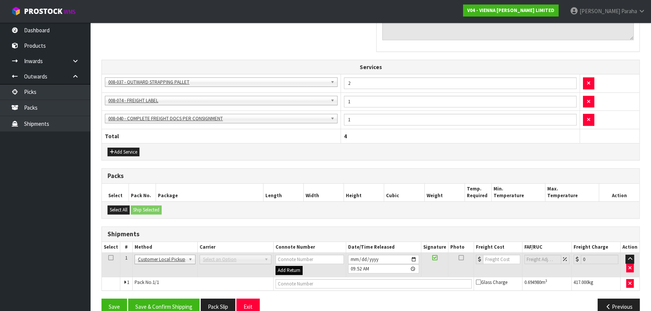
scroll to position [234, 0]
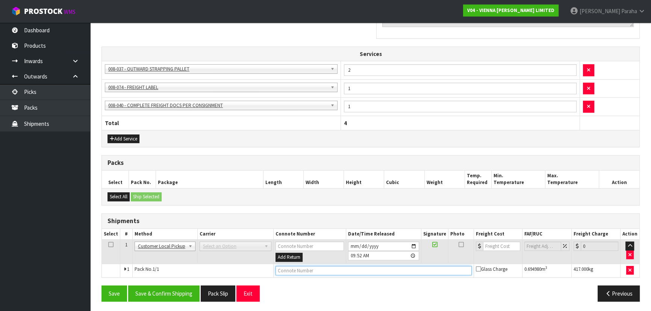
click at [335, 267] on input "text" at bounding box center [373, 270] width 196 height 9
type input "FREIGHT BASCIK COLLECTED"
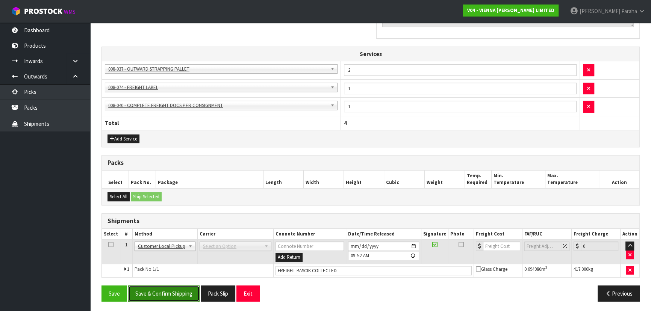
click at [163, 288] on button "Save & Confirm Shipping" at bounding box center [163, 294] width 71 height 16
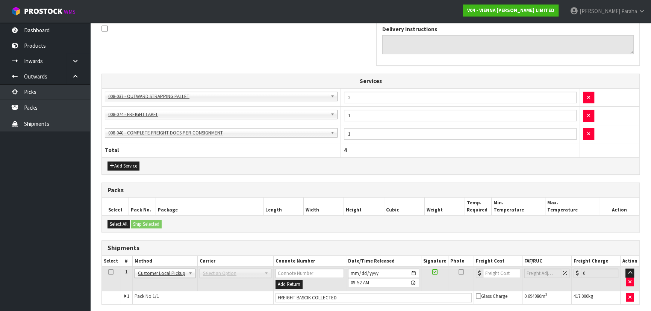
scroll to position [0, 0]
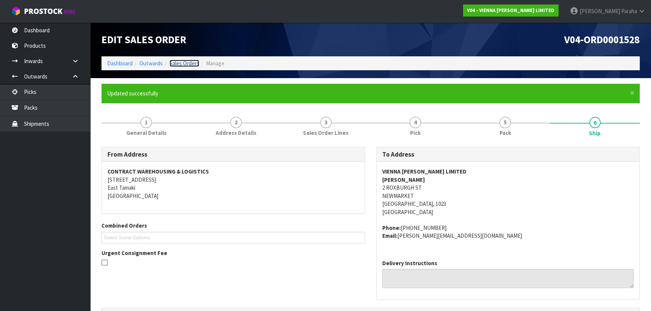
click at [178, 64] on link "Sales Orders" at bounding box center [185, 63] width 30 height 7
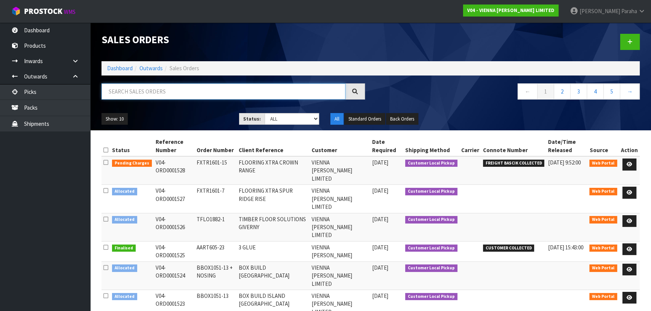
click at [168, 92] on input "text" at bounding box center [223, 91] width 244 height 16
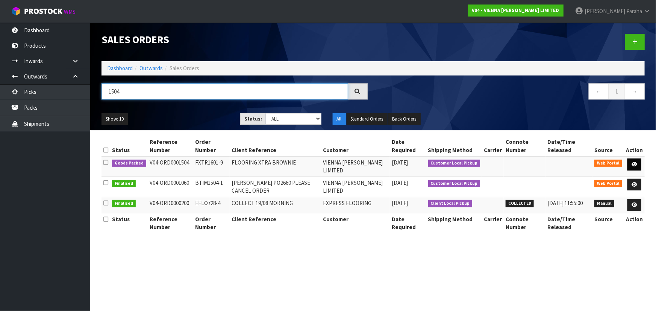
type input "1504"
click at [636, 165] on icon at bounding box center [634, 164] width 6 height 5
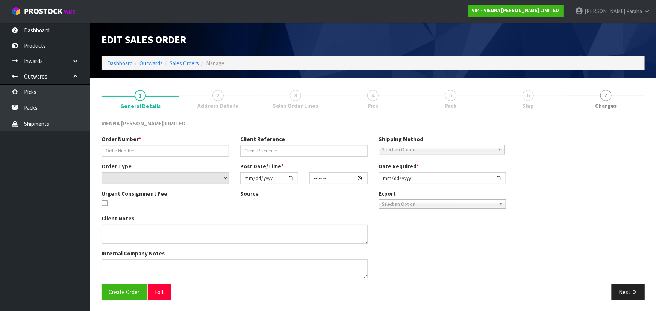
type input "FXTR1601-9"
type input "FLOORING XTRA BROWNIE"
select select "number:0"
type input "[DATE]"
type input "12:03:00.000"
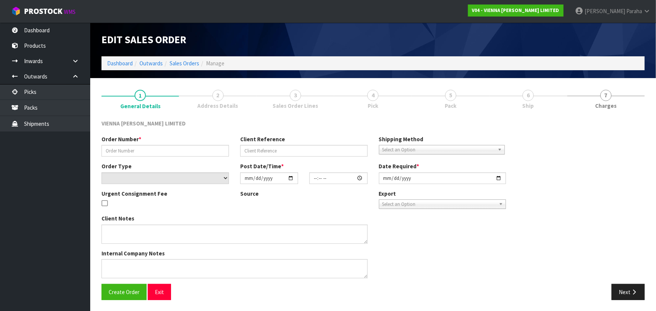
type input "[DATE]"
type textarea "FLOORING XTRA BROWNIE"
type textarea "THESE TWO ORDERS ARE BEING COLLECTED [DATE] AFTER 10AM BY [PERSON_NAME]."
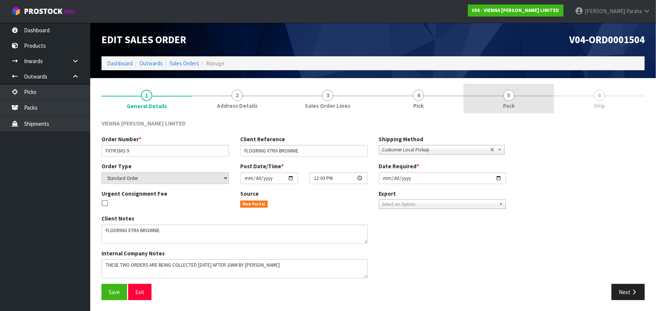
click at [506, 98] on span "5" at bounding box center [508, 95] width 11 height 11
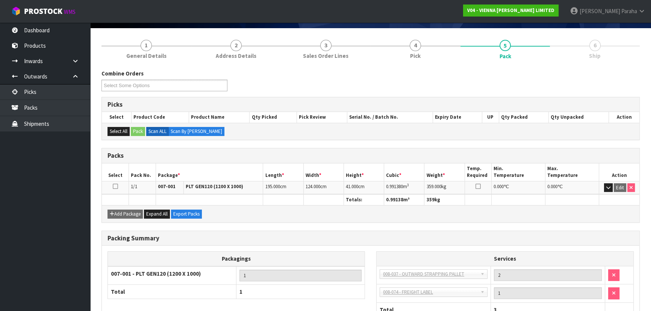
scroll to position [104, 0]
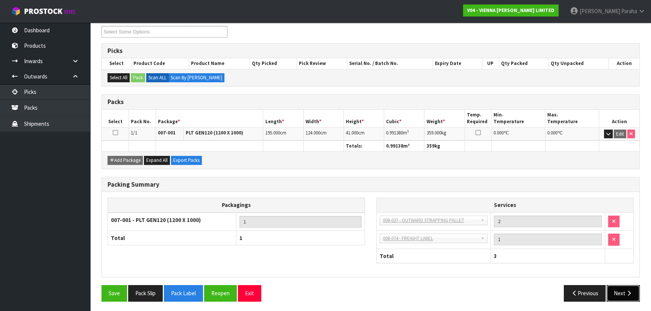
click at [632, 291] on icon "button" at bounding box center [628, 294] width 7 height 6
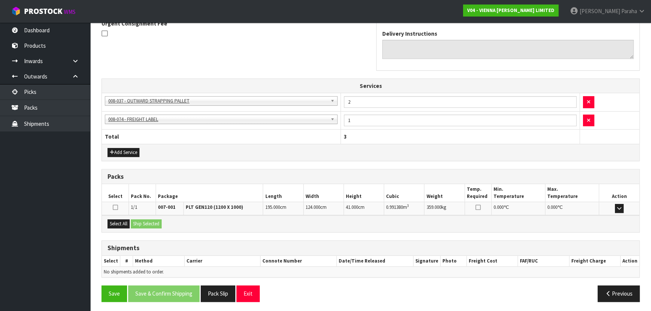
scroll to position [203, 0]
drag, startPoint x: 116, startPoint y: 222, endPoint x: 121, endPoint y: 222, distance: 4.9
click at [119, 222] on button "Select All" at bounding box center [118, 223] width 22 height 9
click at [153, 221] on button "Ship Selected" at bounding box center [146, 223] width 31 height 9
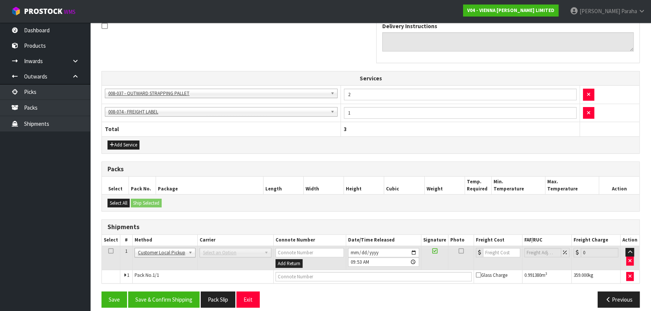
scroll to position [216, 0]
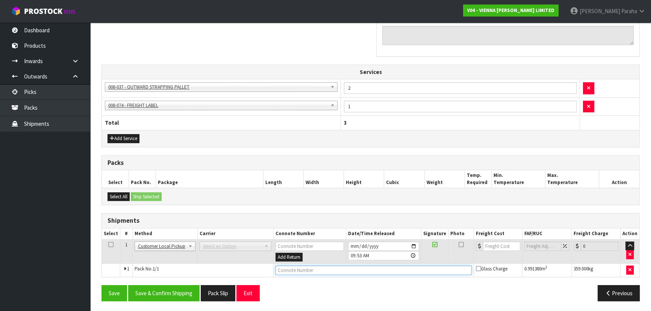
click at [318, 268] on input "text" at bounding box center [373, 270] width 196 height 9
type input "FREIGHT BASCIK COLLECTED"
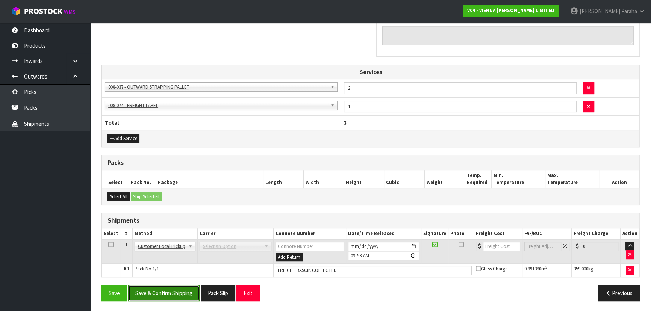
click at [177, 294] on button "Save & Confirm Shipping" at bounding box center [163, 293] width 71 height 16
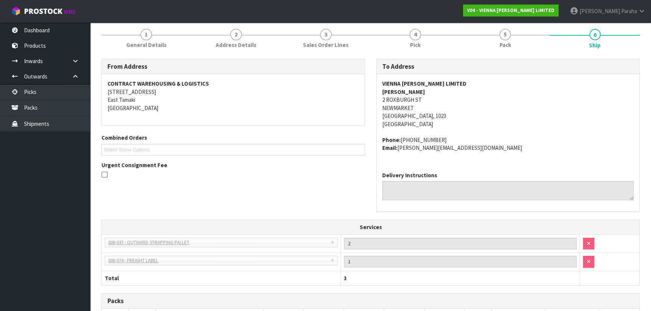
scroll to position [0, 0]
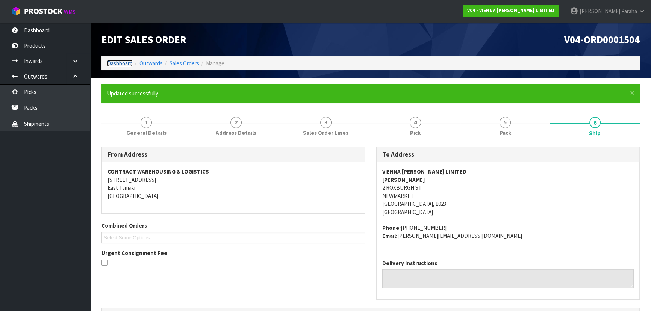
click at [118, 63] on link "Dashboard" at bounding box center [120, 63] width 26 height 7
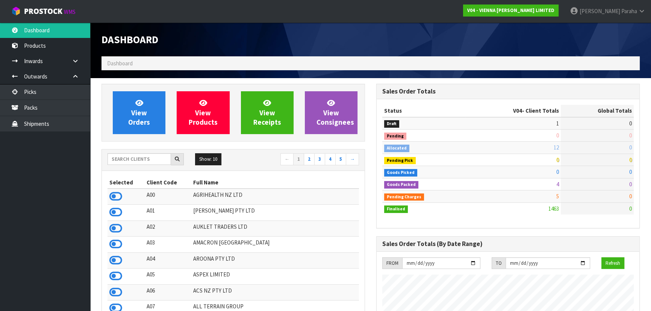
scroll to position [572, 274]
click at [136, 159] on input "text" at bounding box center [139, 159] width 64 height 12
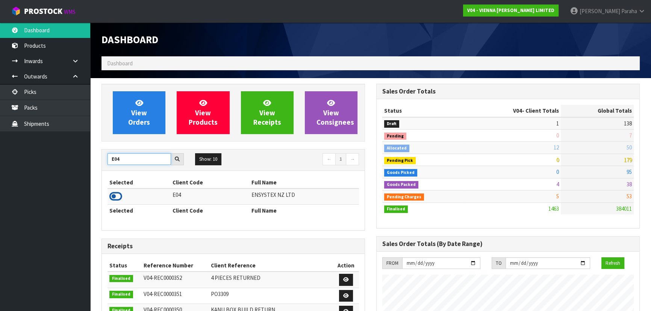
type input "E04"
click at [120, 199] on icon at bounding box center [115, 196] width 13 height 11
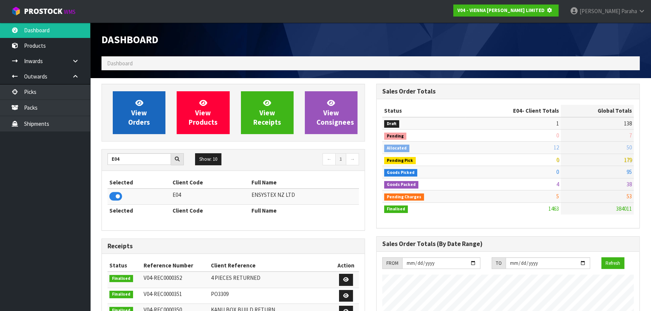
scroll to position [468, 274]
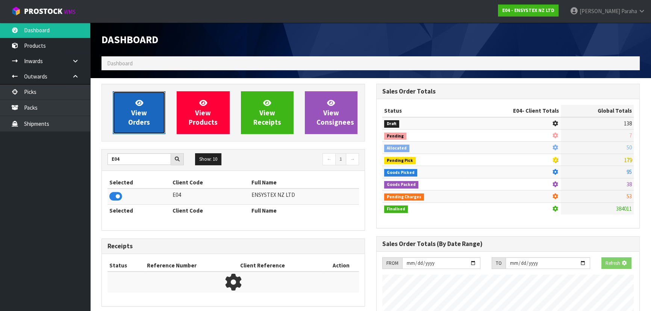
click at [125, 122] on link "View Orders" at bounding box center [139, 112] width 53 height 43
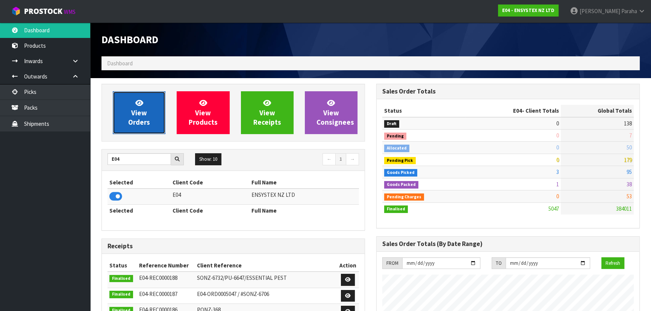
scroll to position [584, 274]
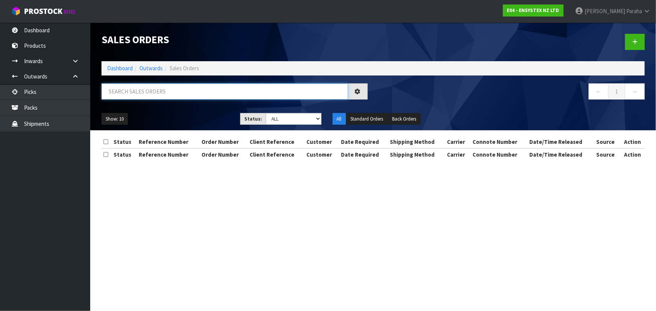
click at [135, 94] on input "text" at bounding box center [224, 91] width 247 height 16
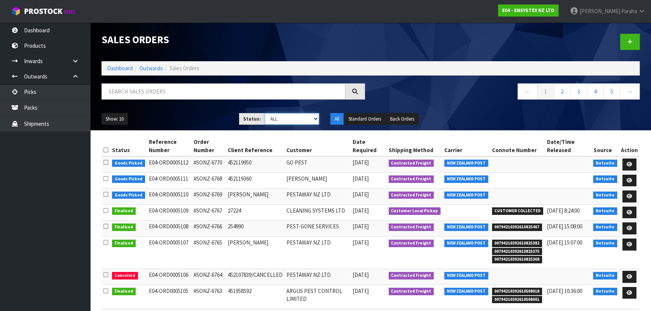
click at [310, 118] on select "Draft Pending Allocated Pending Pick Goods Picked Goods Packed Pending Charges …" at bounding box center [292, 119] width 55 height 12
select select "string:2"
click at [265, 113] on select "Draft Pending Allocated Pending Pick Goods Picked Goods Packed Pending Charges …" at bounding box center [292, 119] width 55 height 12
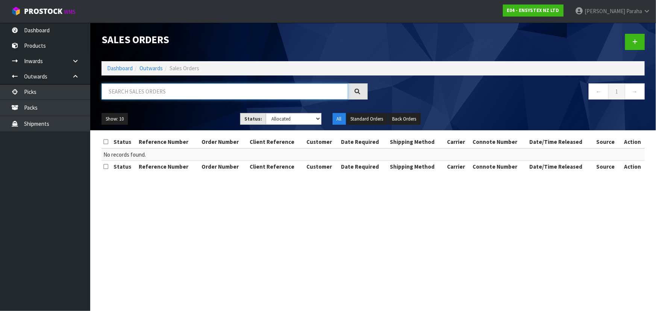
click at [169, 97] on input "text" at bounding box center [224, 91] width 247 height 16
click at [124, 68] on link "Dashboard" at bounding box center [120, 68] width 26 height 7
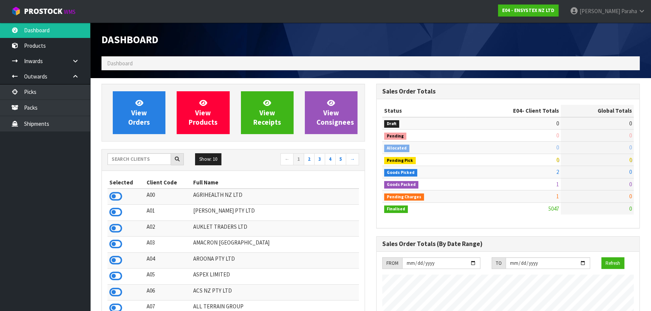
scroll to position [584, 274]
click at [116, 156] on input "text" at bounding box center [139, 159] width 64 height 12
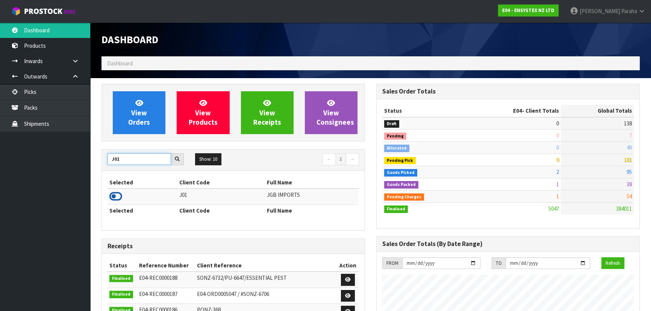
type input "J01"
click at [120, 198] on icon at bounding box center [115, 196] width 13 height 11
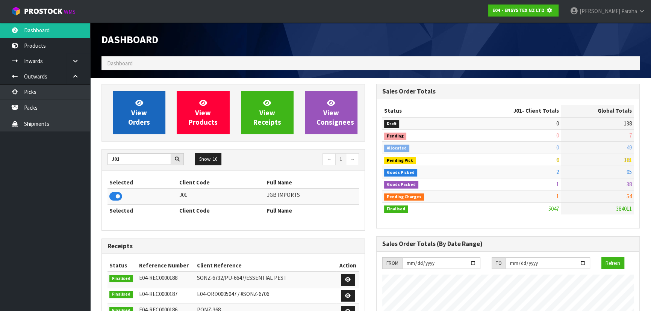
scroll to position [468, 274]
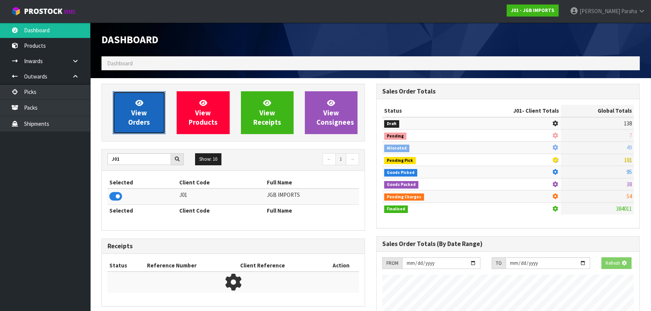
click at [131, 120] on span "View Orders" at bounding box center [139, 112] width 22 height 28
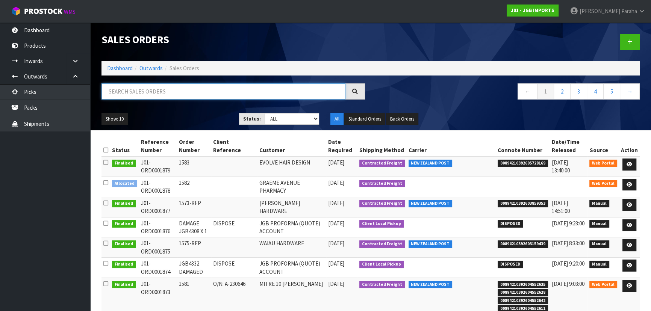
click at [130, 91] on input "text" at bounding box center [223, 91] width 244 height 16
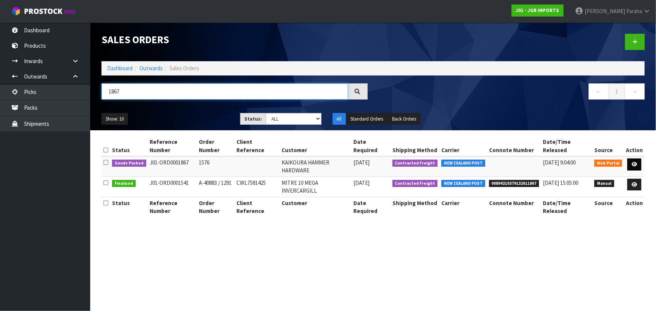
type input "1867"
click at [638, 159] on link at bounding box center [634, 165] width 14 height 12
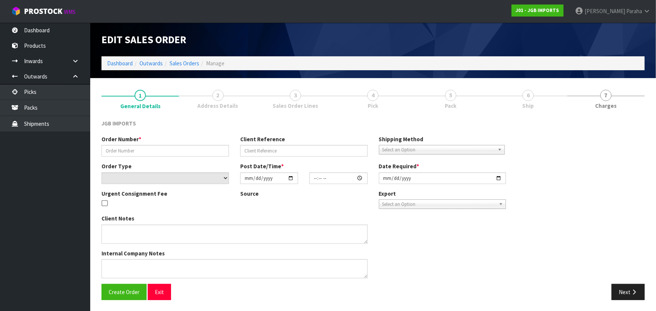
type input "1576"
select select "number:0"
type input "[DATE]"
type input "08:36:00.000"
type input "[DATE]"
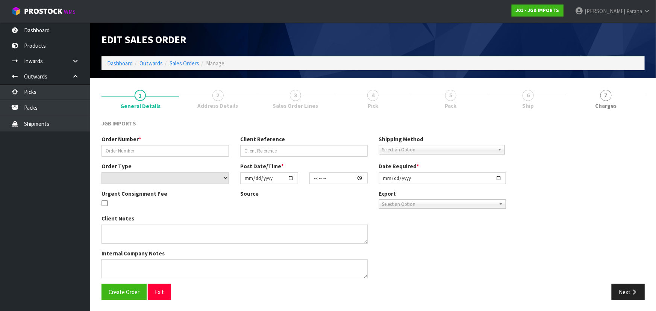
type textarea "FREIGHT FREE…FREIGHT WITH 100% DISCOUNT OCTOBER DELIVERY I’LL RE-INPUT THEIR AD…"
type textarea "QUOTE EMAILED - QUO0000236 REMOVED 1 X JGB4347: MISSING"
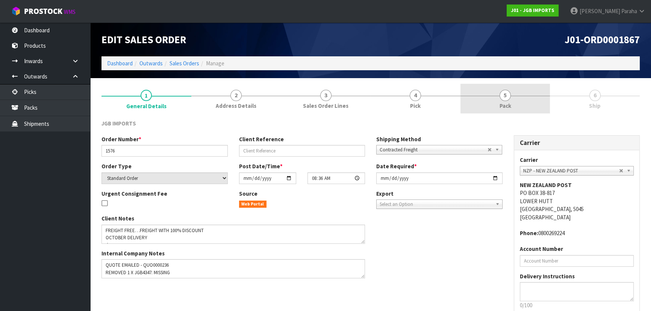
click at [501, 102] on span "Pack" at bounding box center [505, 106] width 12 height 8
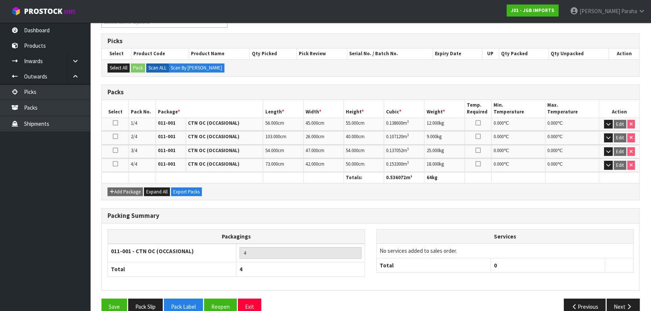
scroll to position [127, 0]
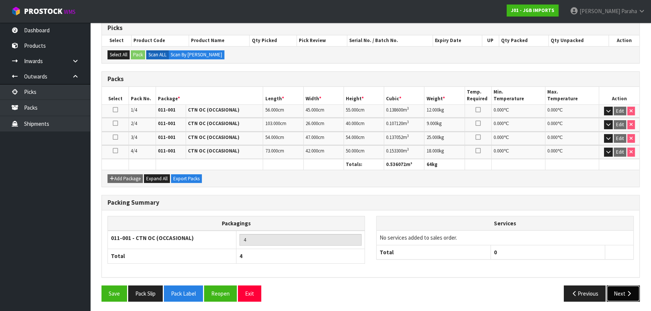
click at [622, 294] on button "Next" at bounding box center [623, 294] width 33 height 16
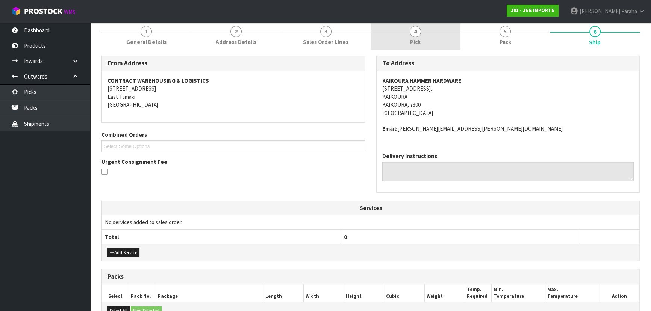
scroll to position [68, 0]
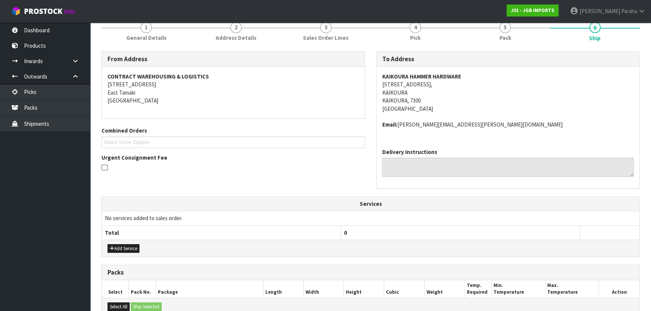
click at [432, 74] on strong "KAIKOURA HAMMER HARDWARE" at bounding box center [421, 76] width 79 height 7
copy strong "KAIKOURA HAMMER HARDWARE"
click at [401, 84] on address "KAIKOURA HAMMER HARDWARE [STREET_ADDRESS]" at bounding box center [507, 93] width 251 height 40
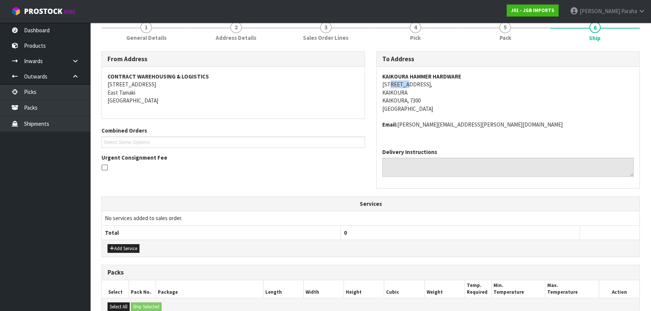
click at [401, 84] on address "KAIKOURA HAMMER HARDWARE [STREET_ADDRESS]" at bounding box center [507, 93] width 251 height 40
copy address "[STREET_ADDRESS],"
drag, startPoint x: 496, startPoint y: 124, endPoint x: 400, endPoint y: 130, distance: 96.8
click at [399, 130] on div "KAIKOURA [GEOGRAPHIC_DATA][STREET_ADDRESS][GEOGRAPHIC_DATA] Email: [PERSON_NAME…" at bounding box center [508, 105] width 263 height 76
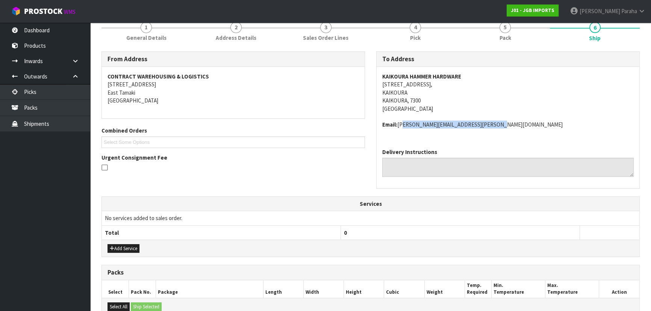
copy address "[PERSON_NAME][EMAIL_ADDRESS][PERSON_NAME][DOMAIN_NAME]"
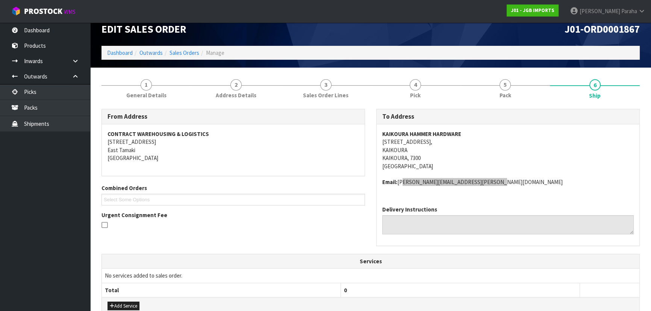
scroll to position [0, 0]
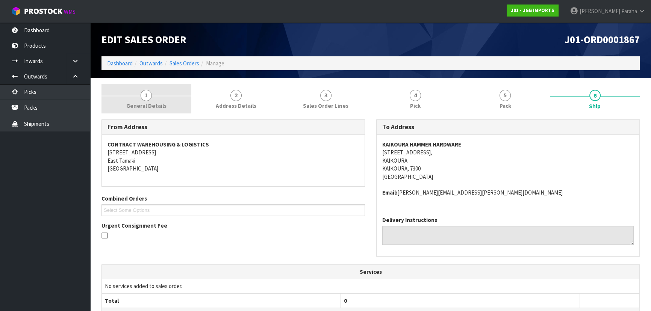
click at [150, 95] on span "1" at bounding box center [146, 95] width 11 height 11
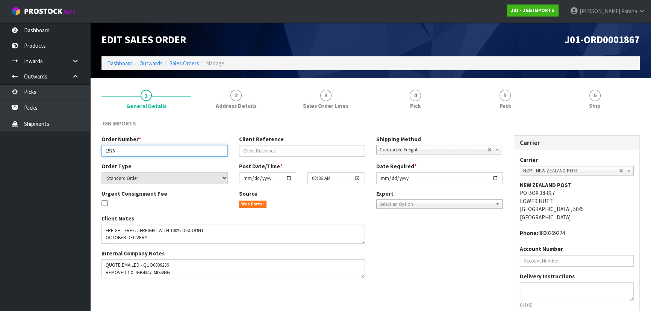
click at [112, 152] on input "1576" at bounding box center [164, 151] width 126 height 12
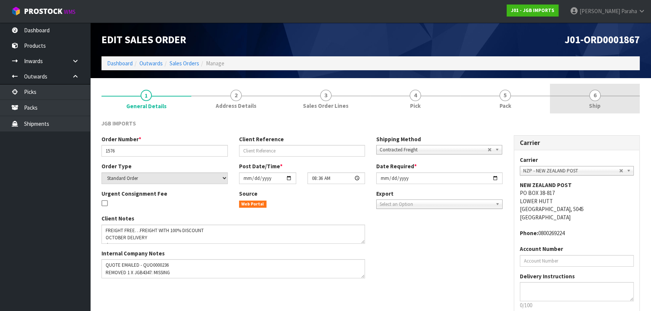
click at [595, 99] on span "6" at bounding box center [594, 95] width 11 height 11
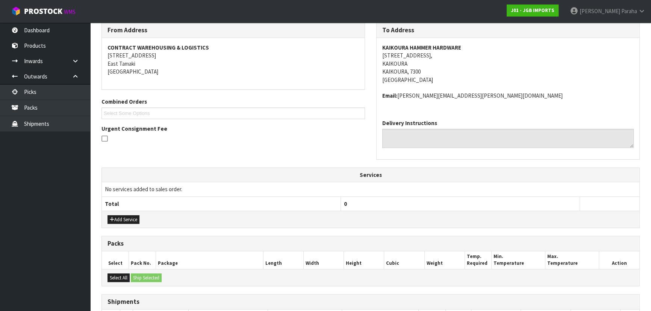
scroll to position [34, 0]
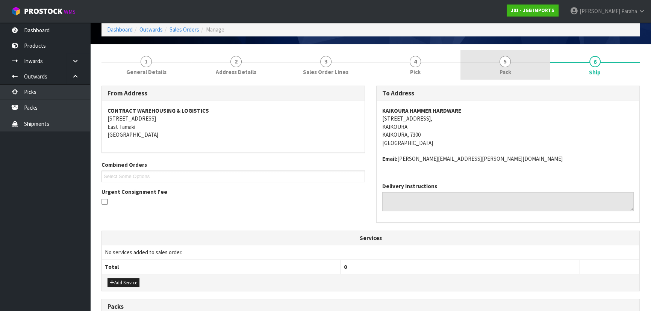
click at [500, 62] on span "5" at bounding box center [504, 61] width 11 height 11
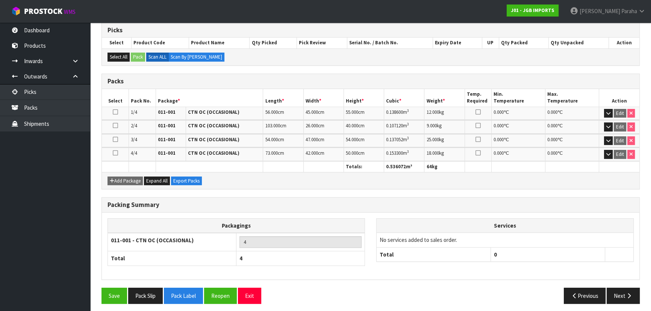
scroll to position [127, 0]
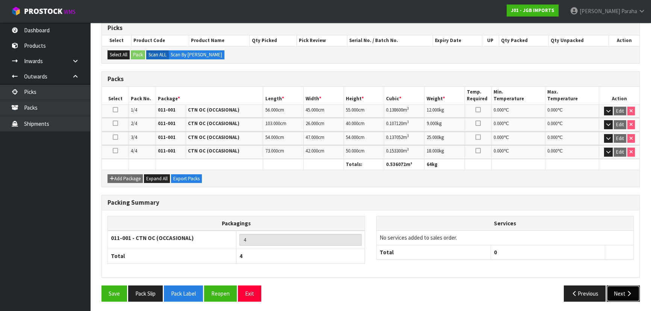
click at [632, 293] on icon "button" at bounding box center [628, 294] width 7 height 6
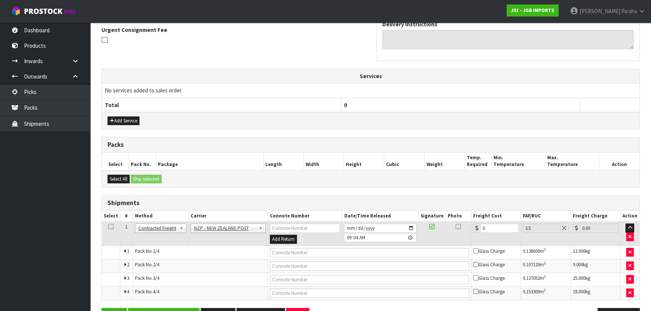
scroll to position [218, 0]
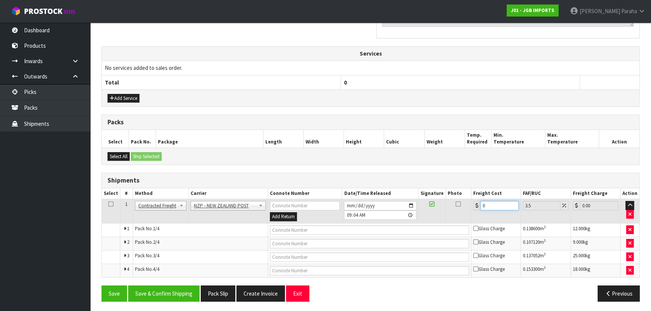
click at [492, 204] on input "0" at bounding box center [499, 205] width 38 height 9
type input "0"
type input "1"
type input "1.03"
type input "11"
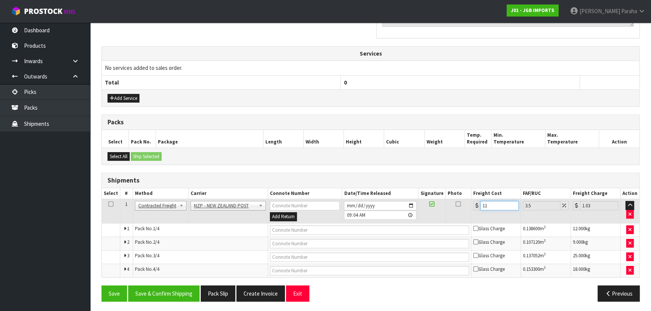
type input "11.38"
type input "118"
type input "122.13"
type input "118.6"
type input "122.75"
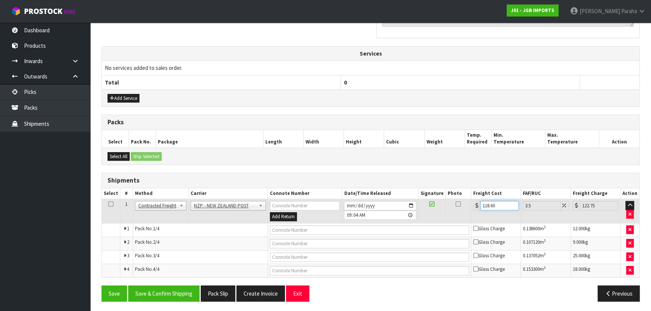
type input "118.60"
click at [342, 230] on input "text" at bounding box center [369, 230] width 199 height 9
paste input "FWM58947020"
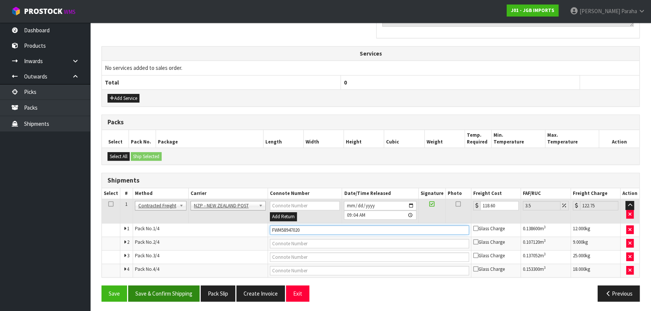
type input "FWM58947020"
click at [177, 290] on button "Save & Confirm Shipping" at bounding box center [163, 294] width 71 height 16
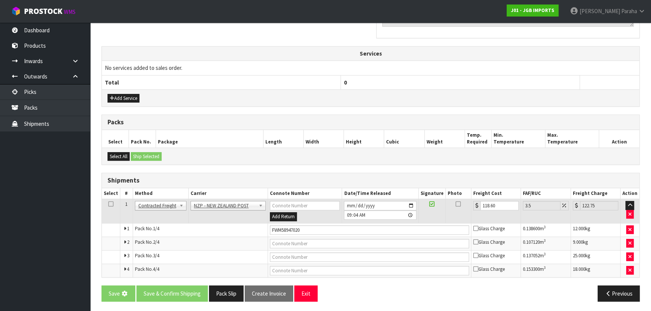
scroll to position [0, 0]
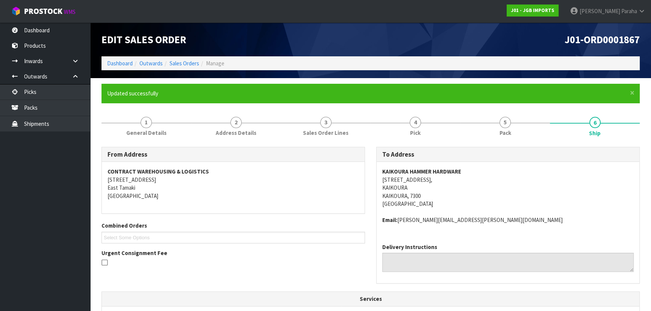
click at [583, 37] on span "J01-ORD0001867" at bounding box center [602, 39] width 75 height 13
click at [583, 36] on span "J01-ORD0001867" at bounding box center [602, 39] width 75 height 13
copy div "J01-ORD0001867"
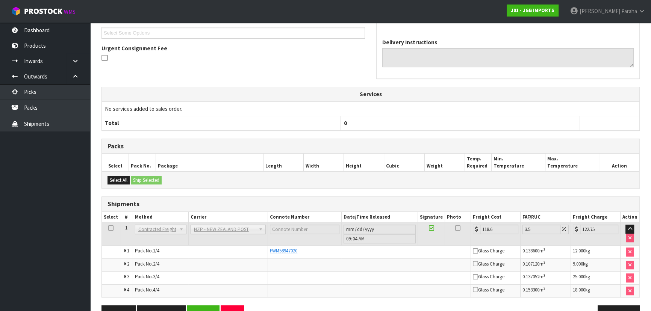
scroll to position [226, 0]
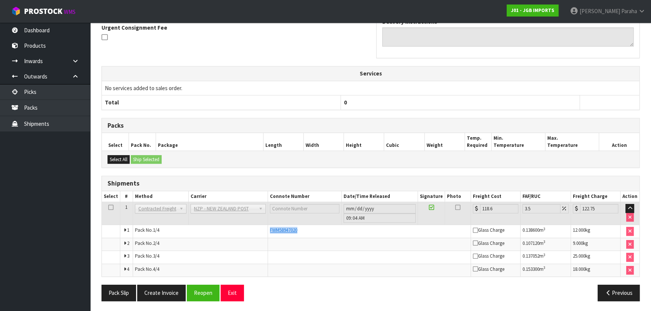
drag, startPoint x: 304, startPoint y: 230, endPoint x: 268, endPoint y: 230, distance: 36.5
click at [268, 230] on td "FWM58947020" at bounding box center [369, 231] width 203 height 13
copy span "FWM58947020"
click at [203, 289] on button "Reopen" at bounding box center [203, 293] width 33 height 16
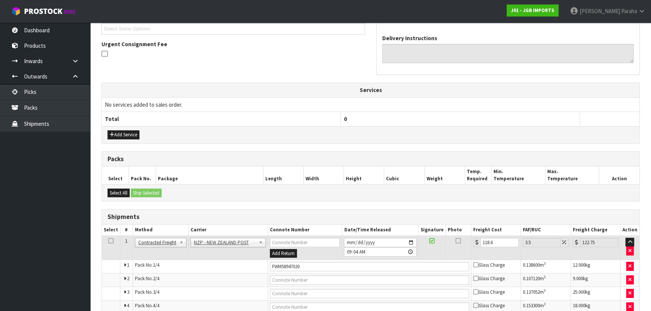
scroll to position [246, 0]
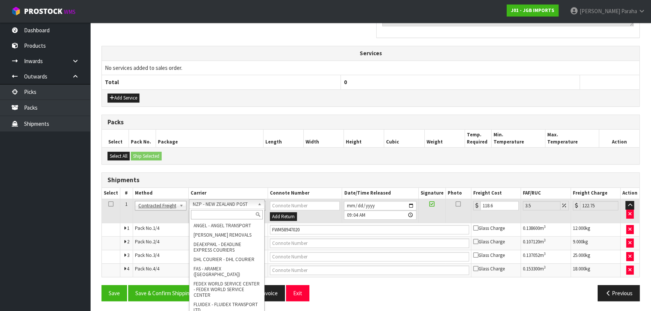
click at [237, 215] on input "text" at bounding box center [227, 214] width 72 height 9
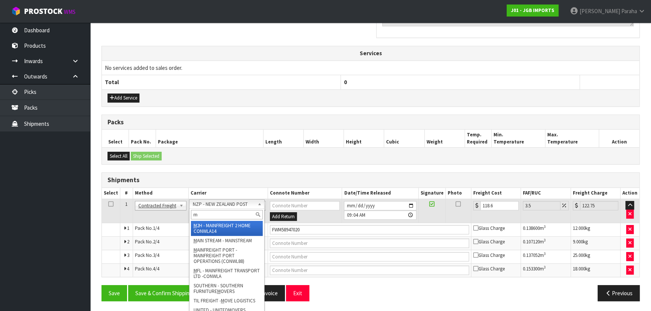
type input "mf"
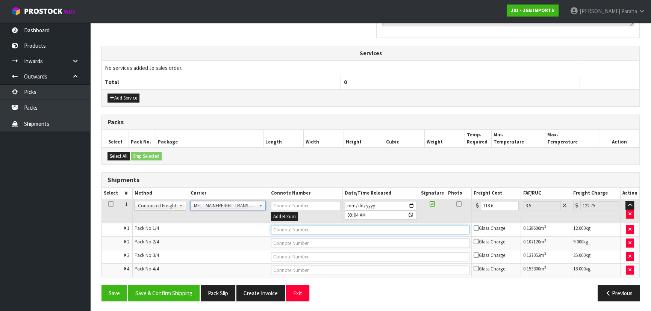
click at [297, 228] on input "text" at bounding box center [370, 229] width 199 height 9
paste input "FWM58947020"
type input "FWM58947020"
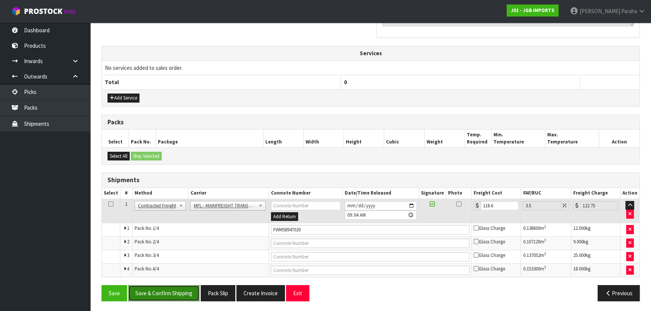
click at [167, 287] on button "Save & Confirm Shipping" at bounding box center [163, 293] width 71 height 16
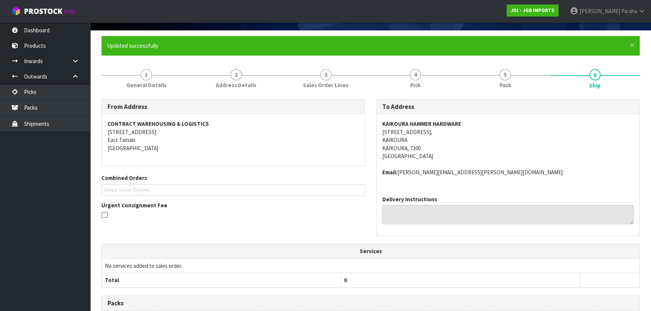
scroll to position [0, 0]
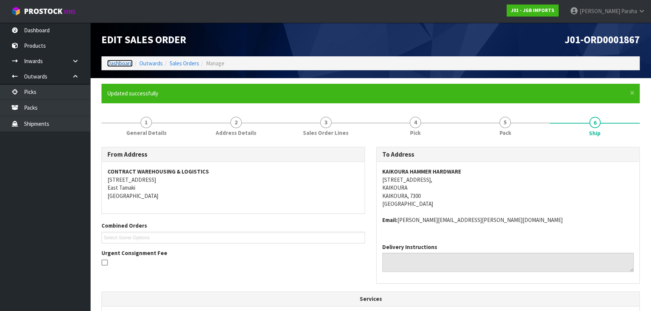
click at [118, 64] on link "Dashboard" at bounding box center [120, 63] width 26 height 7
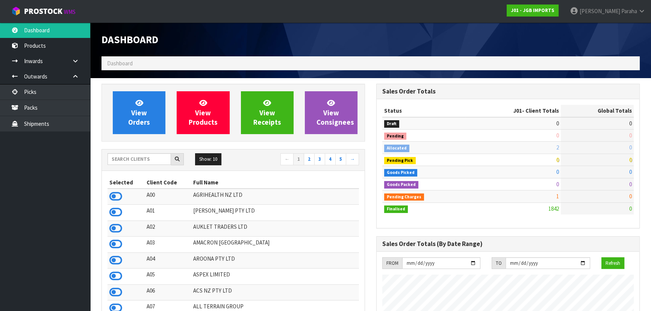
scroll to position [519, 274]
click at [132, 158] on input "text" at bounding box center [139, 159] width 64 height 12
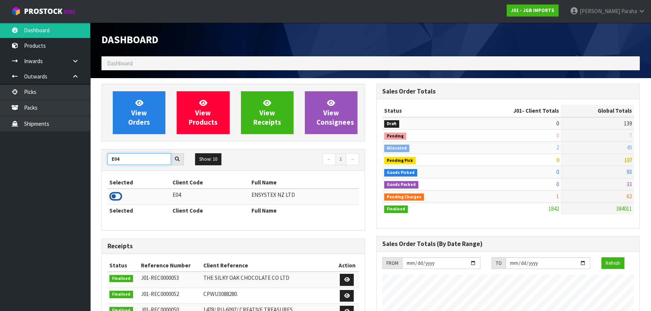
type input "E04"
drag, startPoint x: 117, startPoint y: 193, endPoint x: 118, endPoint y: 189, distance: 4.5
click at [117, 193] on icon at bounding box center [115, 196] width 13 height 11
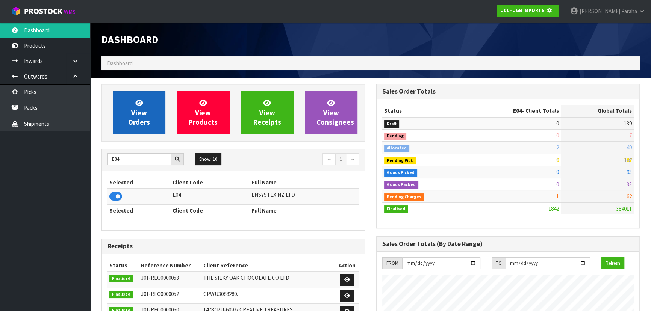
scroll to position [468, 274]
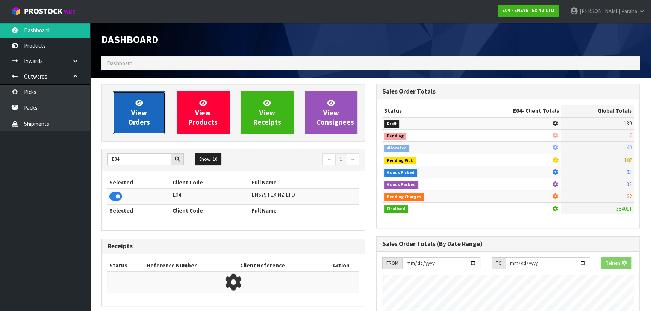
click at [147, 128] on link "View Orders" at bounding box center [139, 112] width 53 height 43
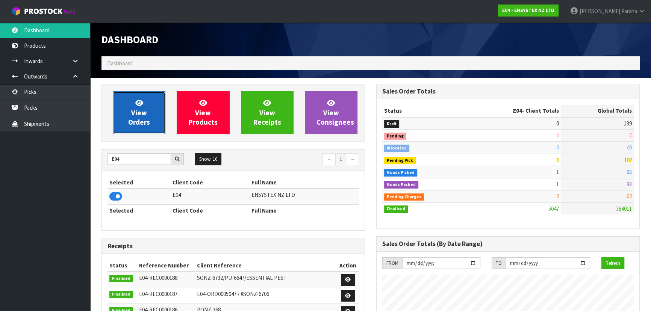
scroll to position [584, 274]
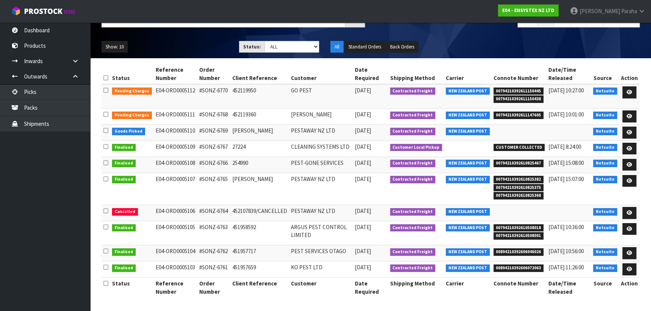
scroll to position [88, 0]
click at [630, 210] on icon at bounding box center [630, 212] width 6 height 5
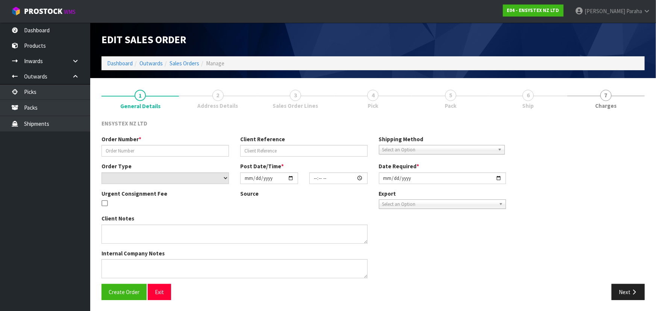
type input "#SONZ-6764"
type input "452107839/CANCELLED"
select select "number:0"
type input "[DATE]"
type input "12:00:34.000"
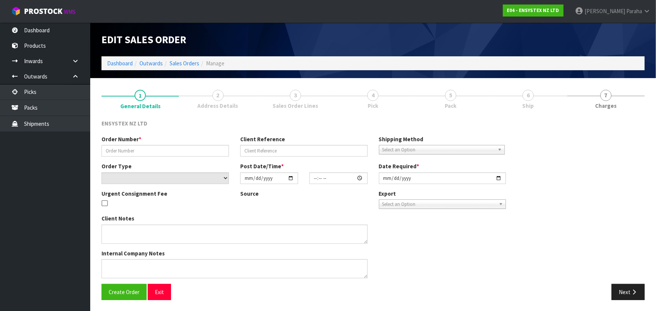
type input "[DATE]"
type textarea "CANCELLATION REASON: GOOD MORNING, CAN YOU PLEASE CANCEL THE ABOVE ORDER."
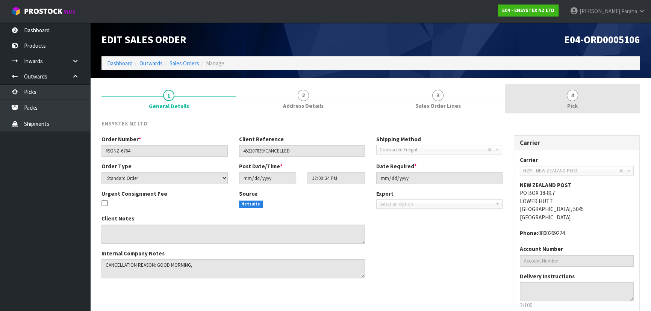
click at [583, 98] on link "4 Pick" at bounding box center [572, 99] width 135 height 30
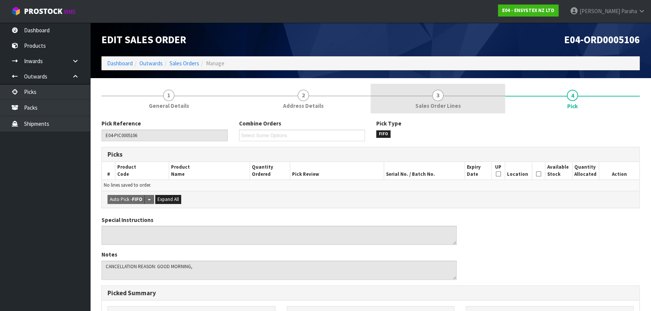
click at [436, 92] on span "3" at bounding box center [437, 95] width 11 height 11
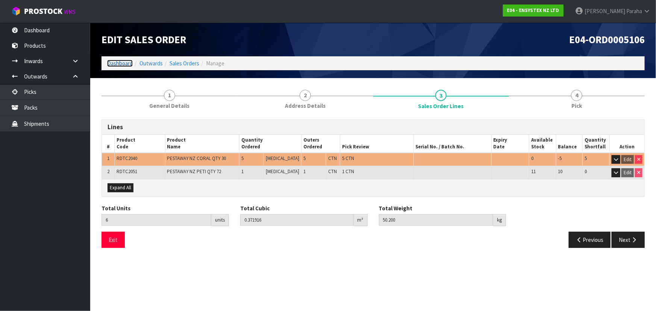
click at [123, 62] on link "Dashboard" at bounding box center [120, 63] width 26 height 7
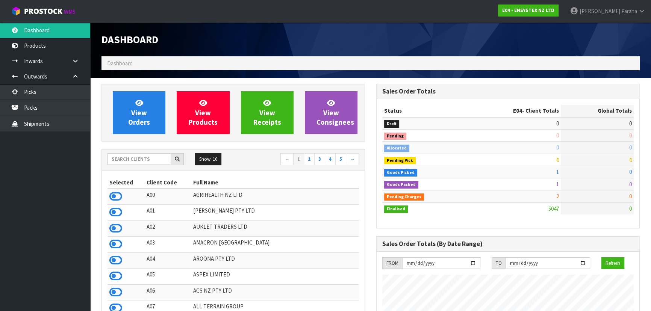
scroll to position [584, 274]
click at [159, 157] on input "text" at bounding box center [139, 159] width 64 height 12
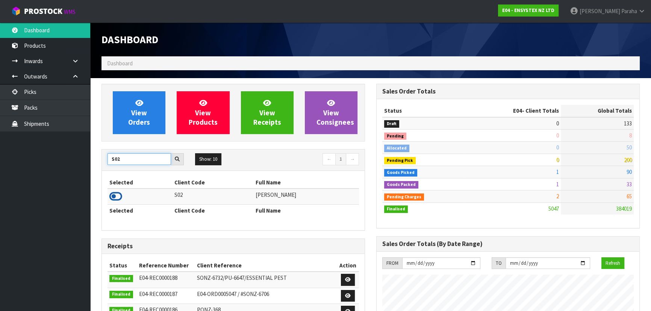
type input "S02"
click at [117, 196] on icon at bounding box center [115, 196] width 13 height 11
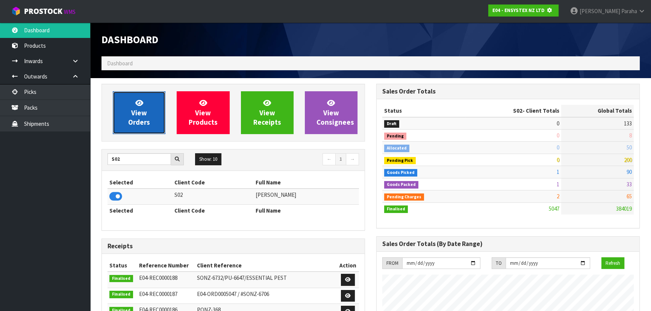
scroll to position [375378, 375571]
click at [141, 125] on span "View Orders" at bounding box center [139, 112] width 22 height 28
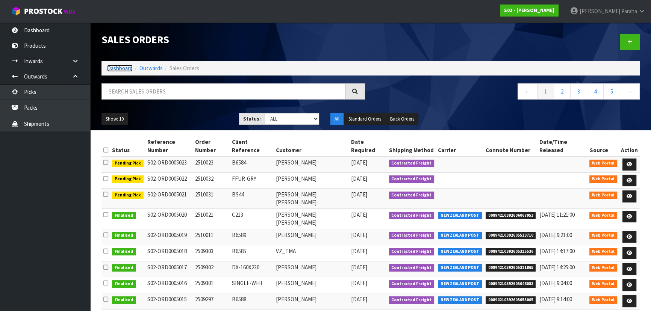
click at [111, 68] on link "Dashboard" at bounding box center [120, 68] width 26 height 7
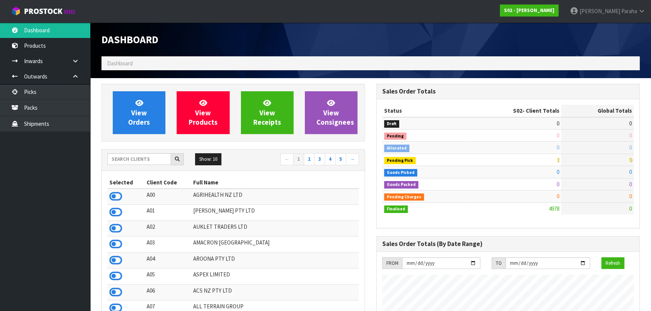
scroll to position [556, 274]
click at [124, 159] on input "text" at bounding box center [139, 159] width 64 height 12
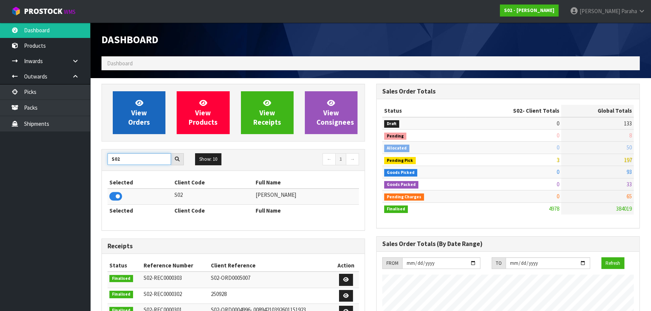
type input "S02"
click at [139, 115] on span "View Orders" at bounding box center [139, 112] width 22 height 28
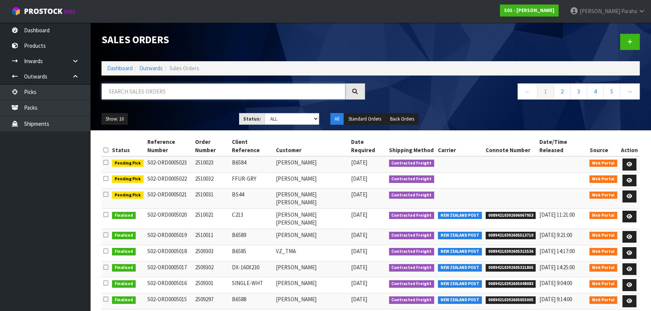
click at [131, 94] on input "text" at bounding box center [223, 91] width 244 height 16
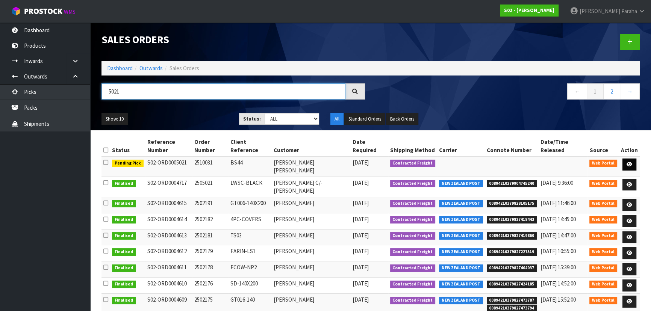
type input "5021"
click at [631, 163] on icon at bounding box center [630, 164] width 6 height 5
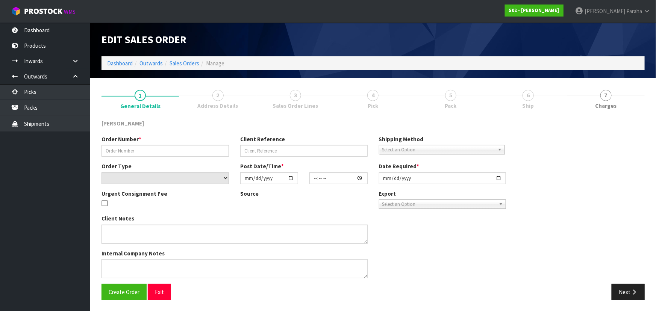
type input "2510031"
type input "BS44"
select select "number:0"
type input "[DATE]"
type input "18:46:00.000"
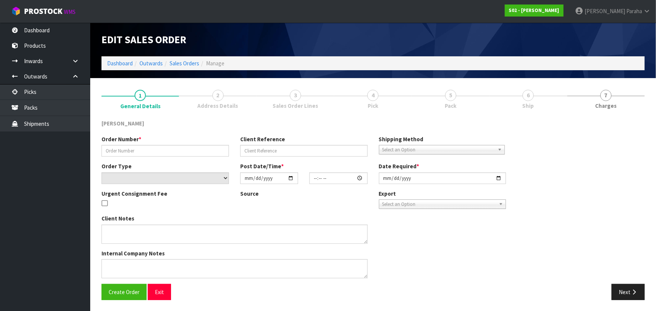
type input "[DATE]"
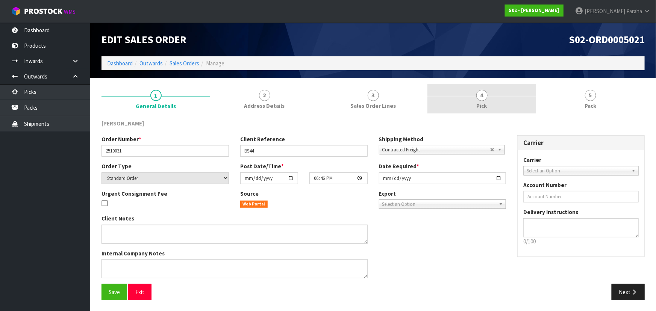
click at [484, 97] on span "4" at bounding box center [481, 95] width 11 height 11
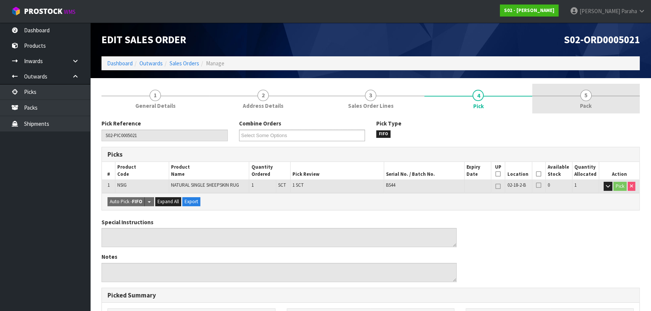
click at [580, 96] on div at bounding box center [585, 96] width 107 height 0
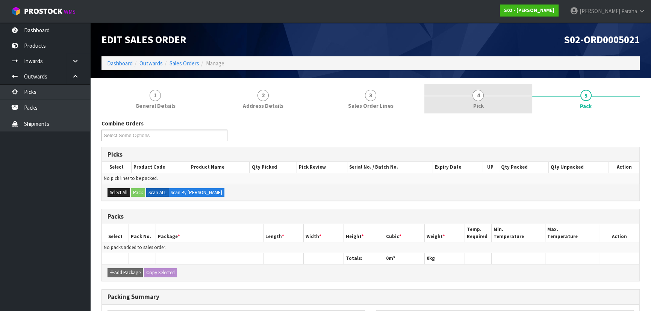
click at [477, 97] on span "4" at bounding box center [477, 95] width 11 height 11
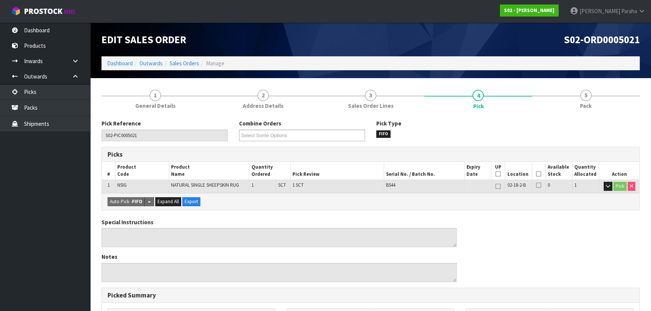
click at [539, 174] on icon at bounding box center [538, 174] width 5 height 0
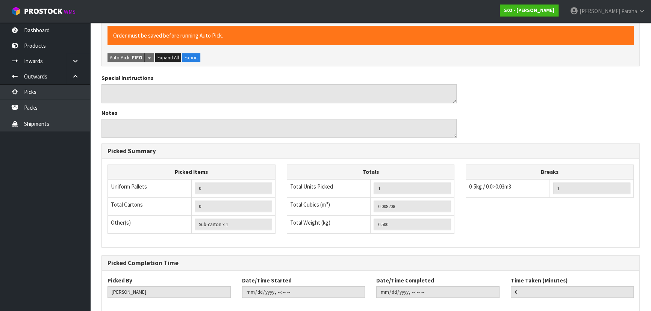
scroll to position [210, 0]
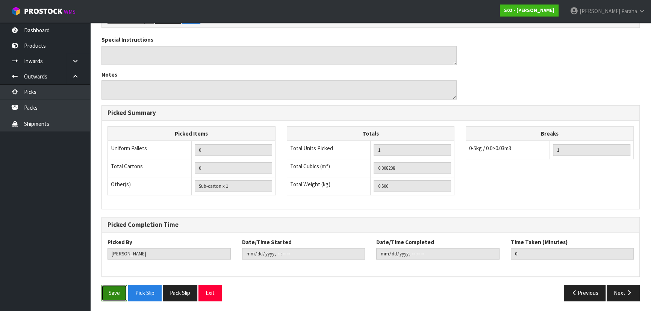
click at [112, 296] on button "Save" at bounding box center [114, 293] width 26 height 16
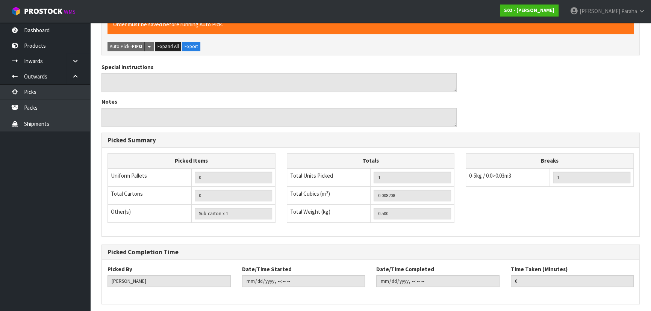
scroll to position [0, 0]
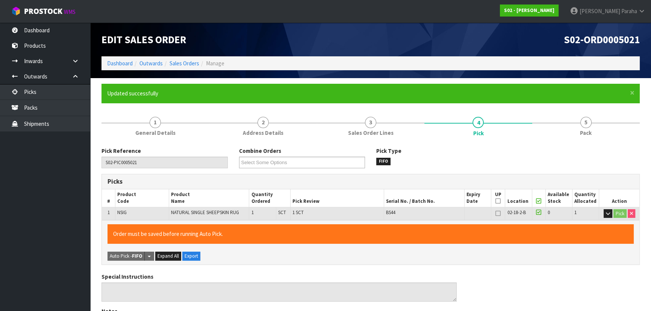
type input "[PERSON_NAME]"
type input "[DATE]T10:53:54"
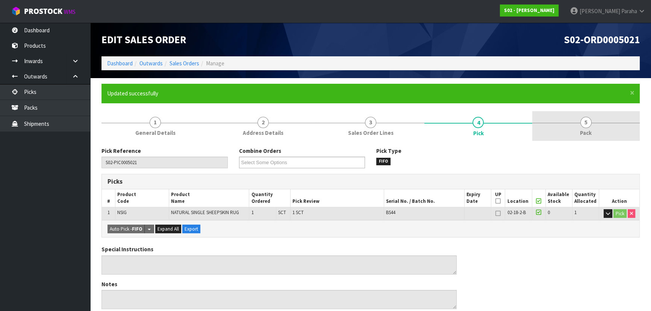
click at [575, 122] on link "5 Pack" at bounding box center [585, 126] width 107 height 30
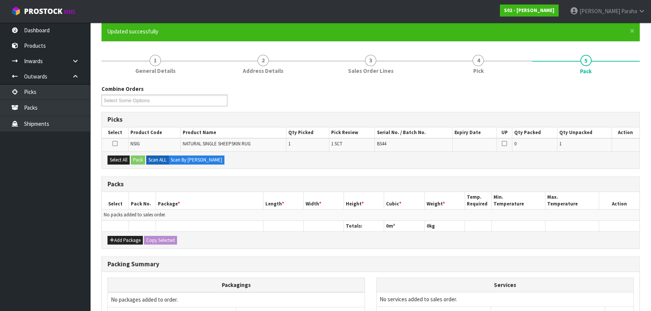
scroll to position [68, 0]
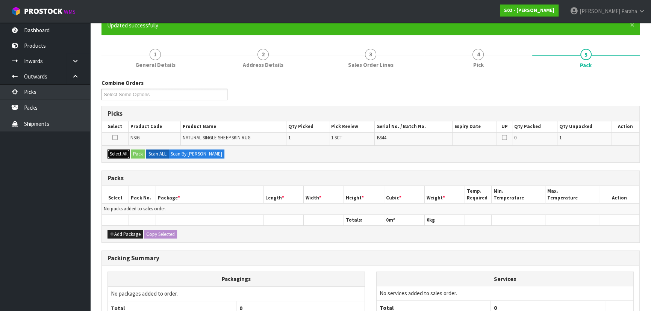
click at [115, 150] on button "Select All" at bounding box center [118, 154] width 22 height 9
click at [137, 152] on button "Pack" at bounding box center [138, 154] width 14 height 9
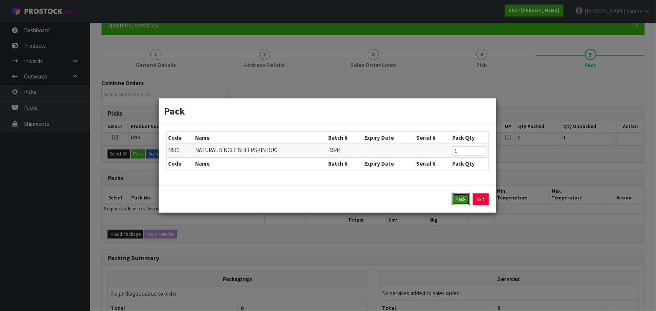
click at [463, 199] on button "Pack" at bounding box center [461, 200] width 18 height 12
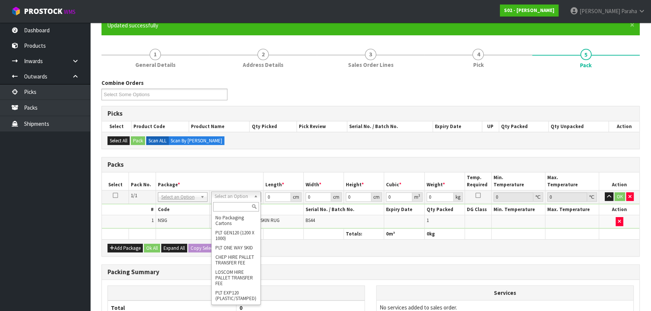
click at [240, 205] on input "text" at bounding box center [236, 206] width 46 height 9
type input "ct"
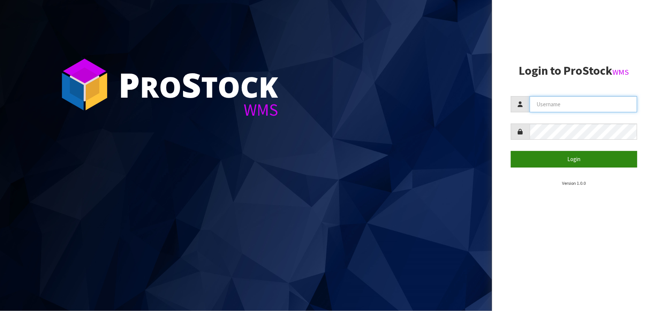
type input "[PERSON_NAME]"
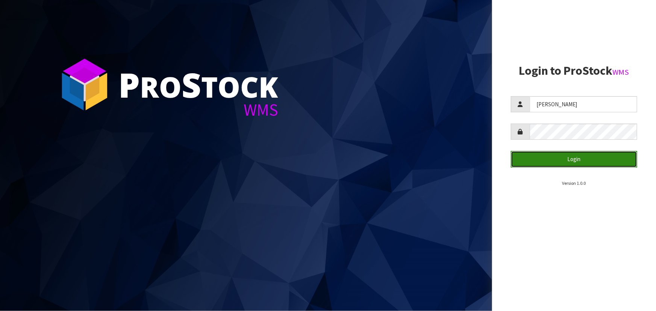
click at [581, 154] on button "Login" at bounding box center [574, 159] width 126 height 16
